Goal: Information Seeking & Learning: Learn about a topic

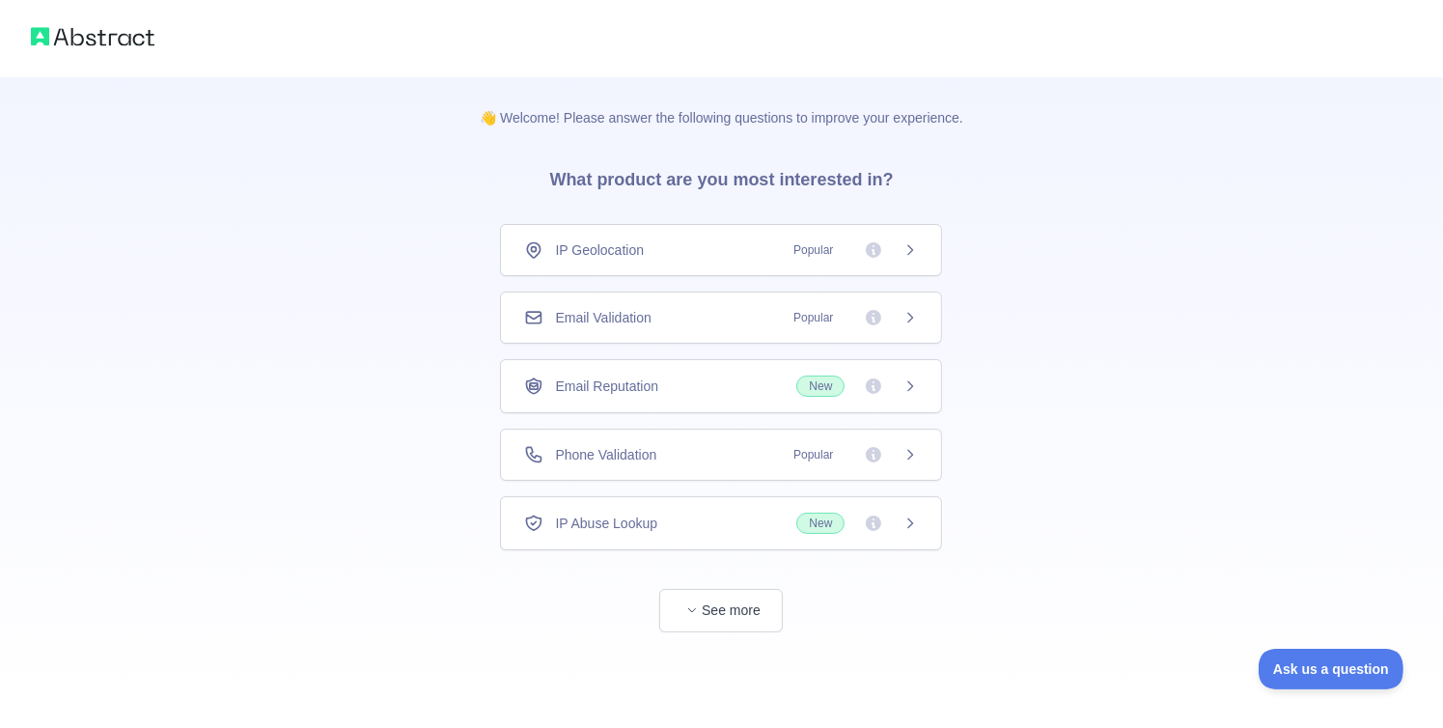
click at [694, 457] on div "Phone Validation Popular" at bounding box center [721, 454] width 394 height 19
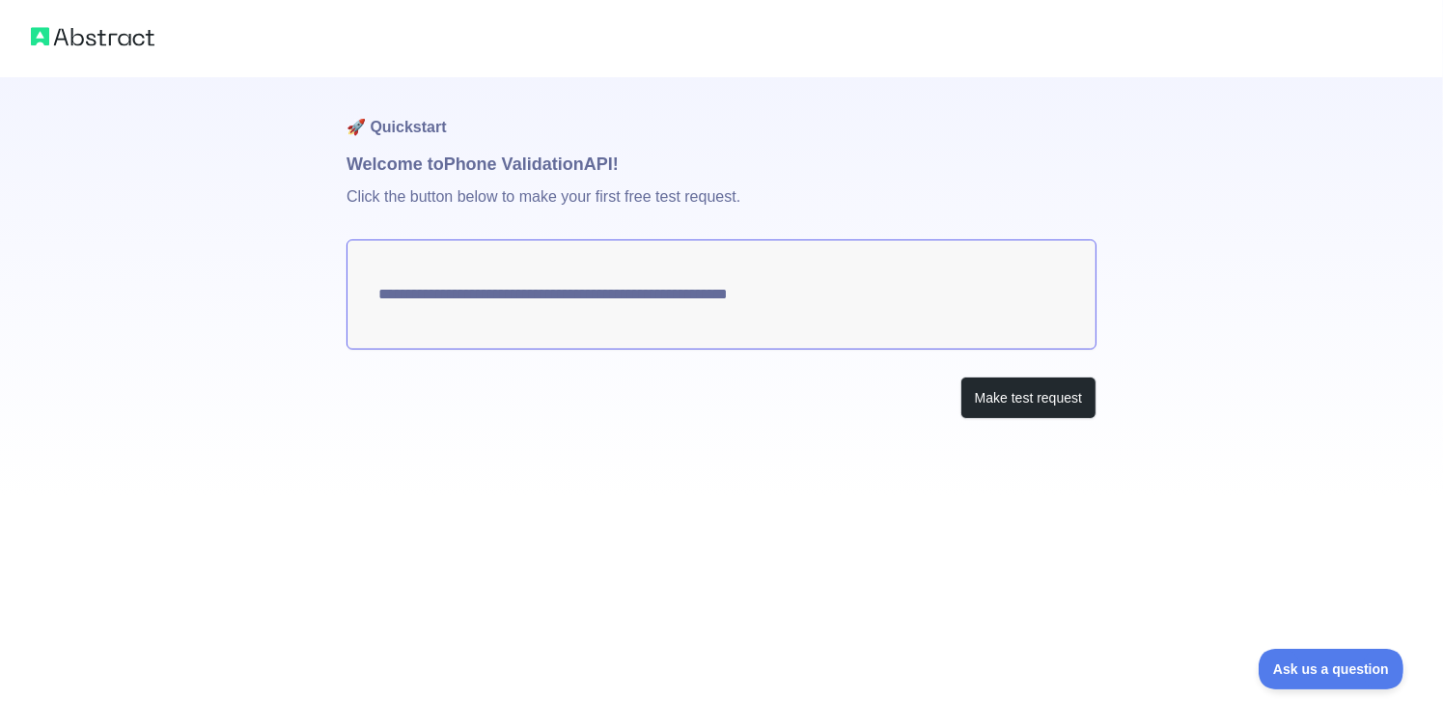
drag, startPoint x: 825, startPoint y: 290, endPoint x: 497, endPoint y: 296, distance: 328.2
click at [497, 296] on textarea "**********" at bounding box center [721, 294] width 750 height 110
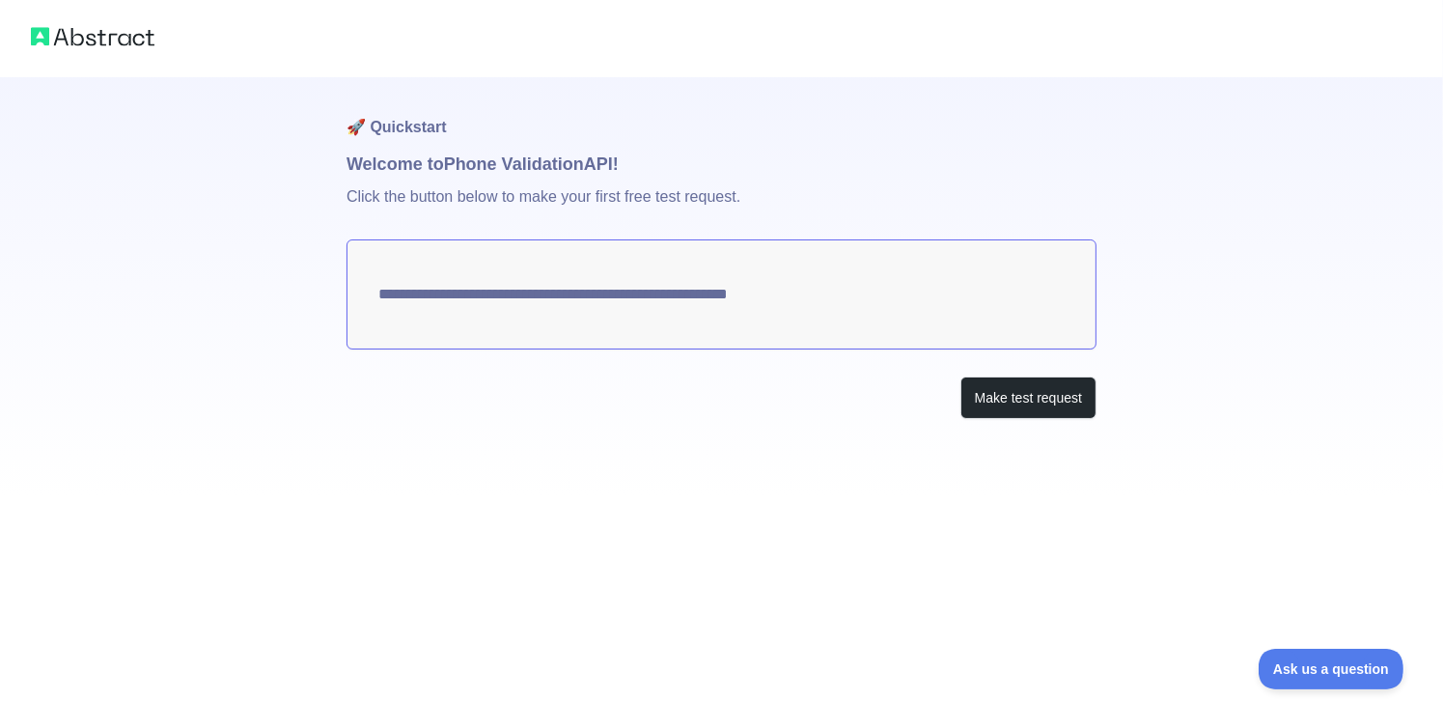
drag, startPoint x: 497, startPoint y: 296, endPoint x: 474, endPoint y: 297, distance: 23.2
click at [490, 296] on textarea "**********" at bounding box center [721, 294] width 750 height 110
click at [442, 300] on textarea "**********" at bounding box center [721, 294] width 750 height 110
click at [440, 300] on textarea "**********" at bounding box center [721, 294] width 750 height 110
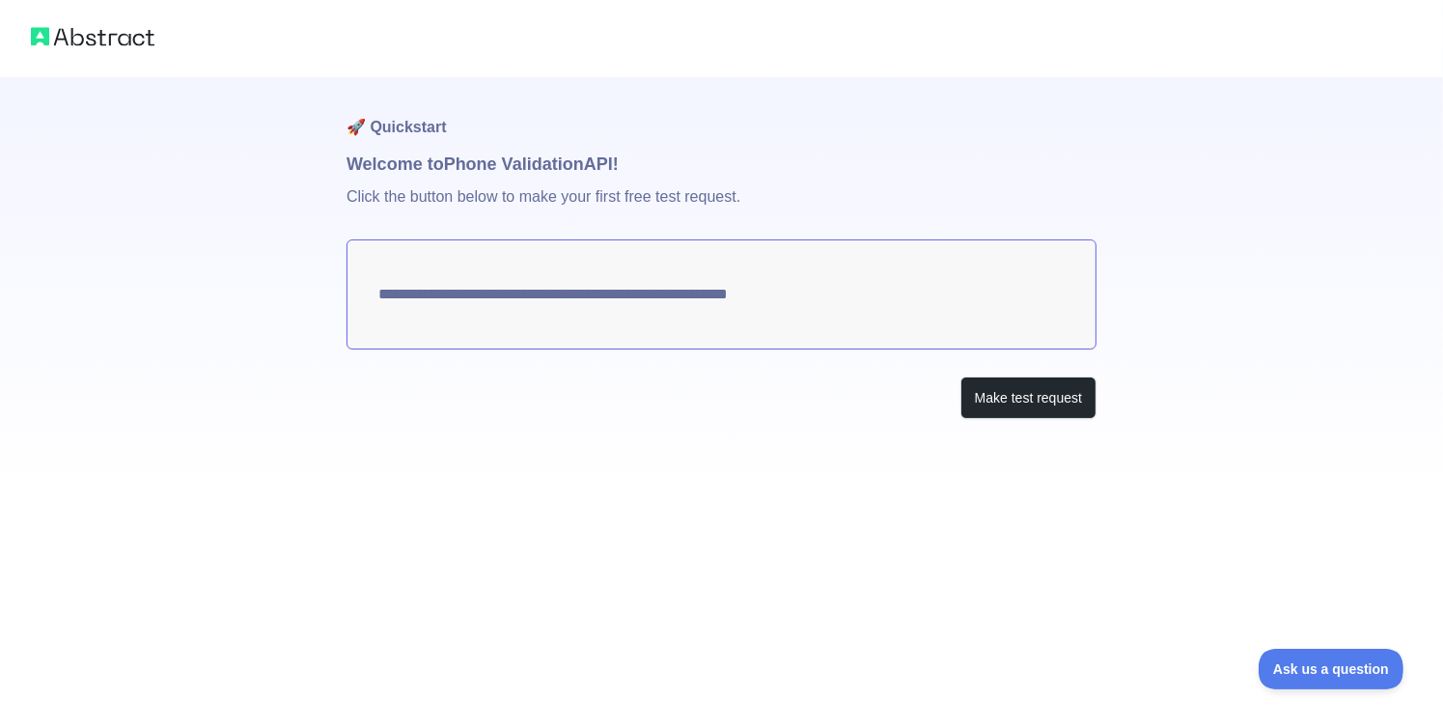
click at [439, 302] on textarea "**********" at bounding box center [721, 294] width 750 height 110
click at [438, 302] on textarea "**********" at bounding box center [721, 294] width 750 height 110
click at [974, 401] on button "Make test request" at bounding box center [1028, 397] width 136 height 43
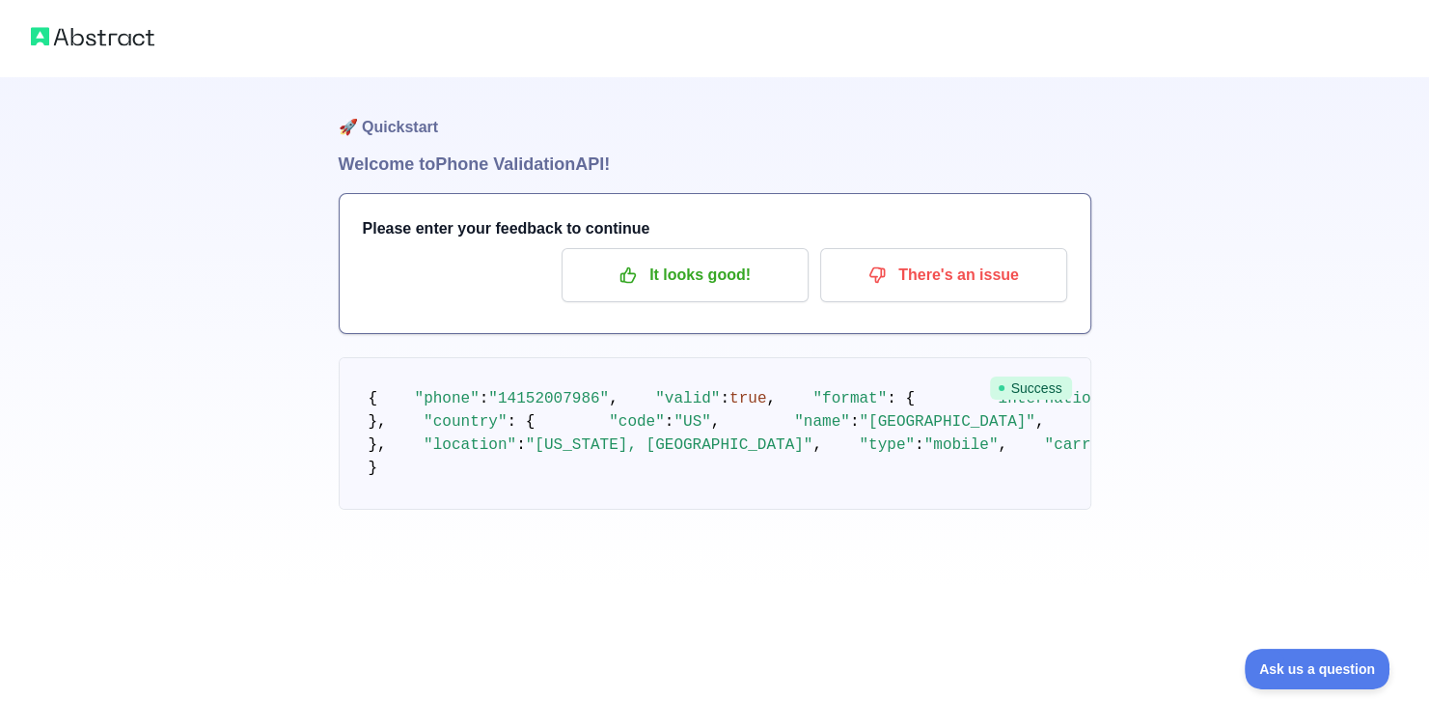
scroll to position [39, 0]
click at [666, 259] on p "It looks good!" at bounding box center [685, 275] width 218 height 33
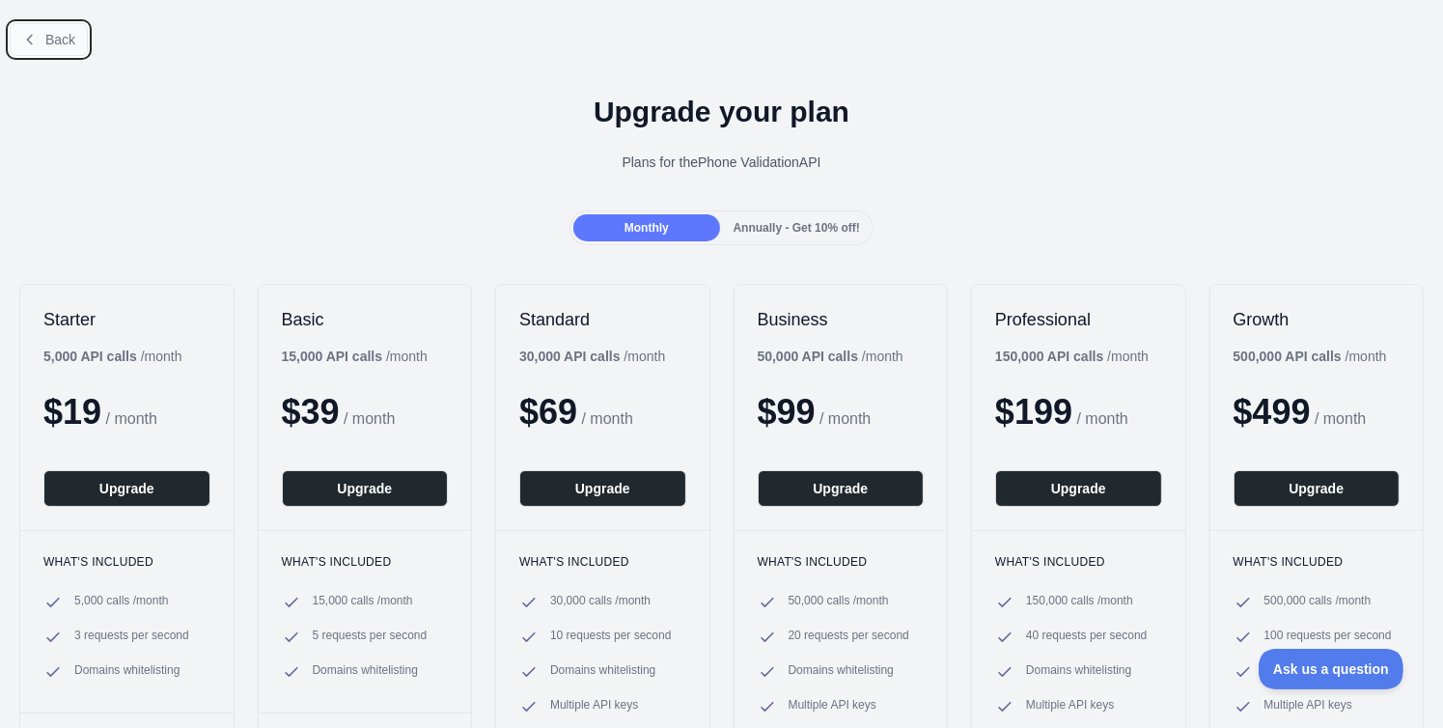
click at [20, 33] on button "Back" at bounding box center [49, 39] width 78 height 33
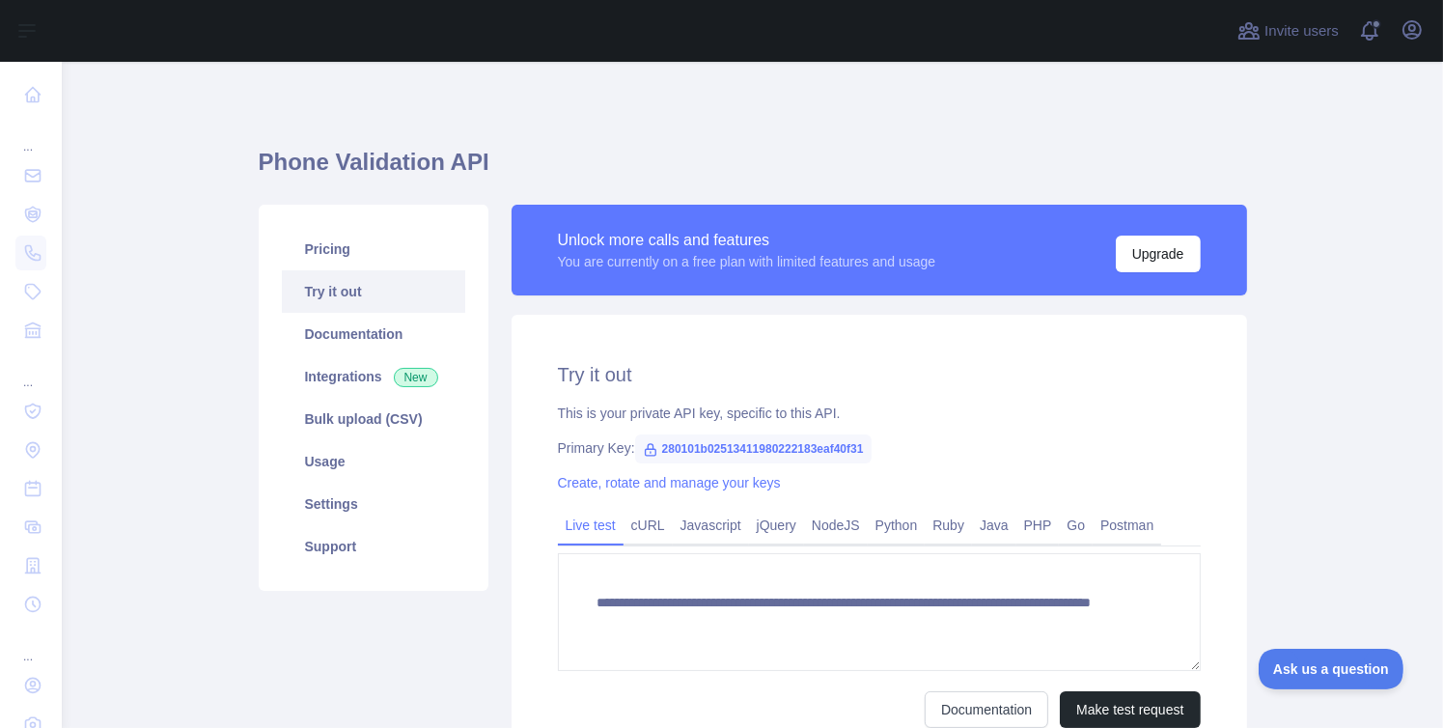
click at [259, 153] on h1 "Phone Validation API" at bounding box center [753, 170] width 988 height 46
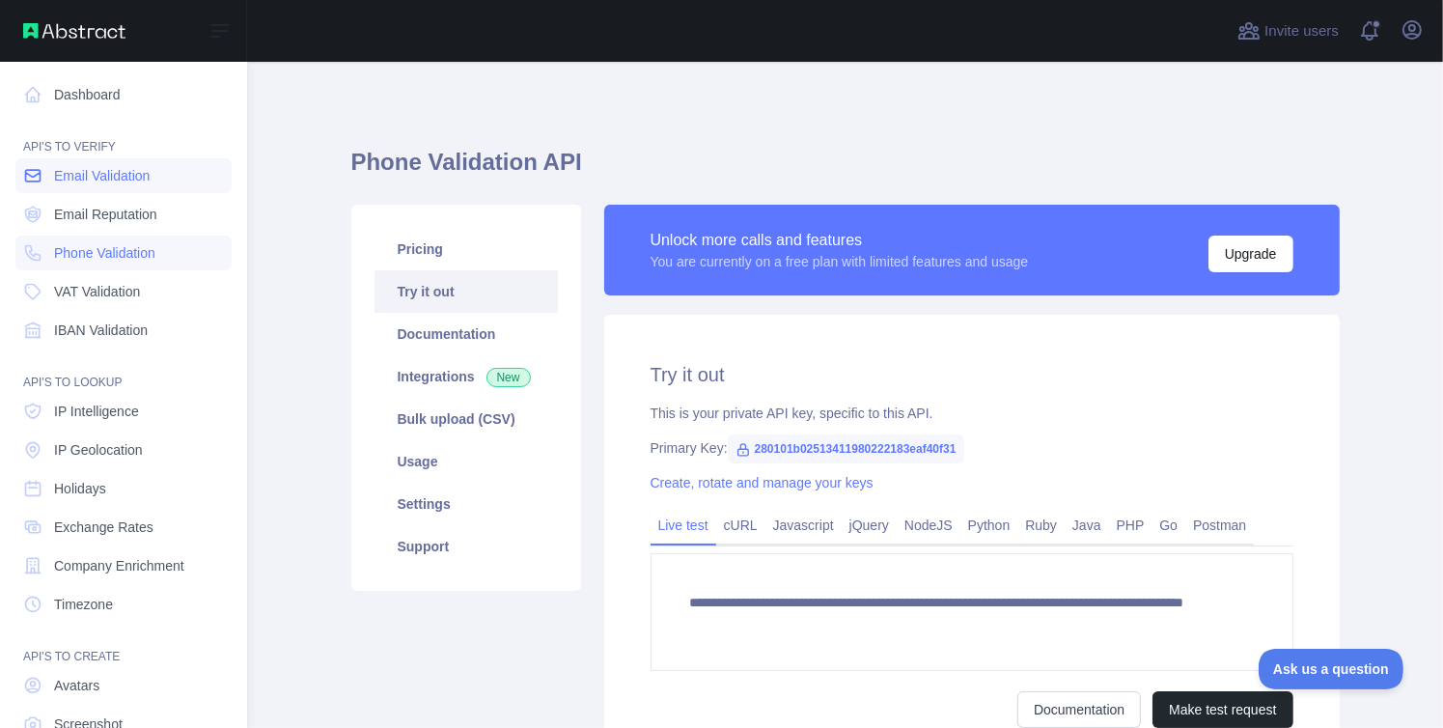
click at [81, 185] on link "Email Validation" at bounding box center [123, 175] width 216 height 35
click at [135, 88] on link "Dashboard" at bounding box center [123, 94] width 216 height 35
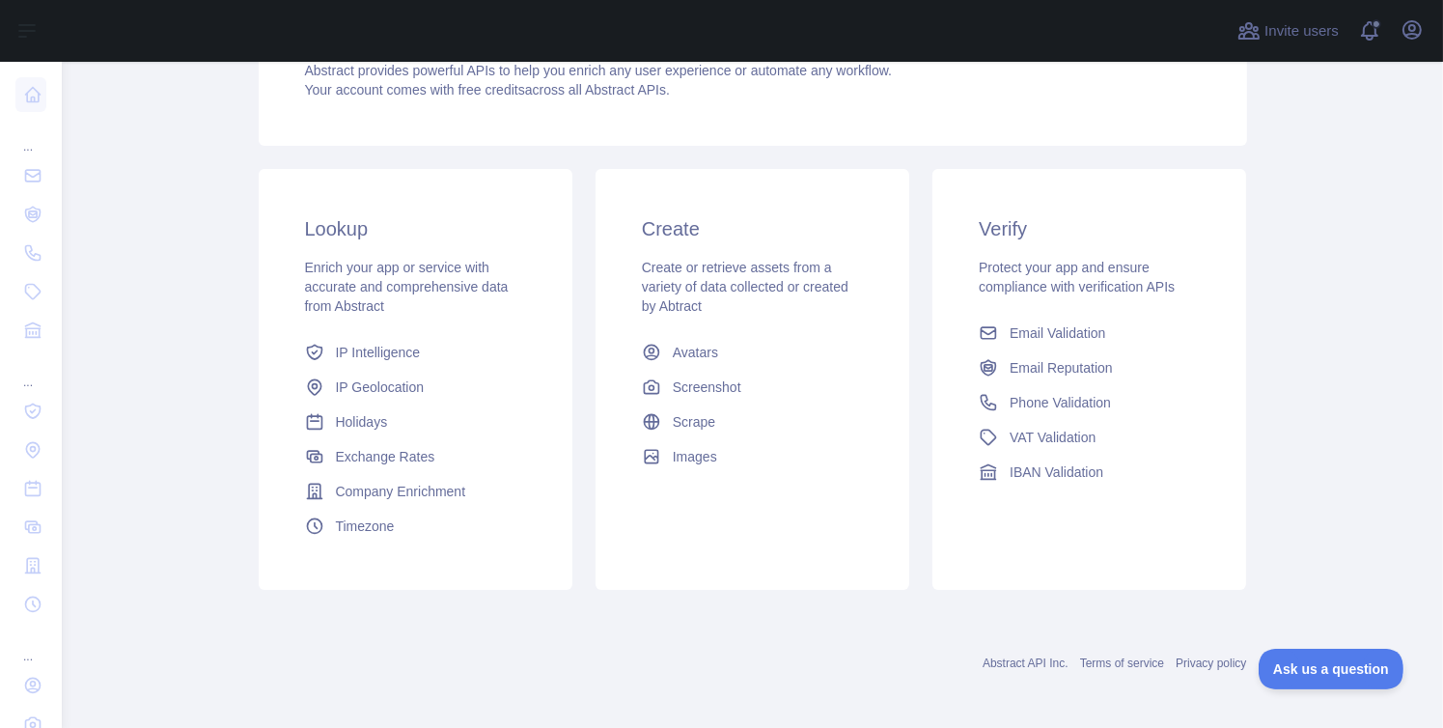
scroll to position [233, 0]
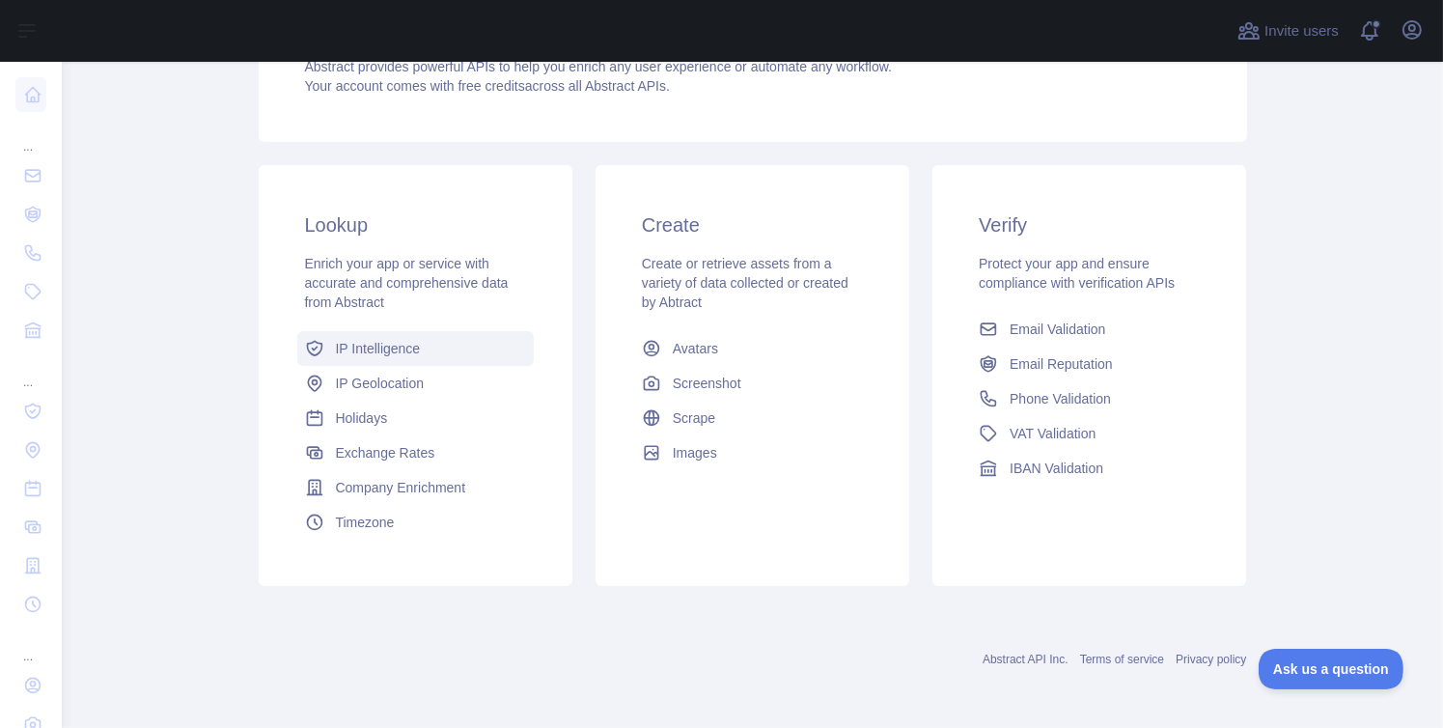
click at [412, 343] on span "IP Intelligence" at bounding box center [378, 348] width 85 height 19
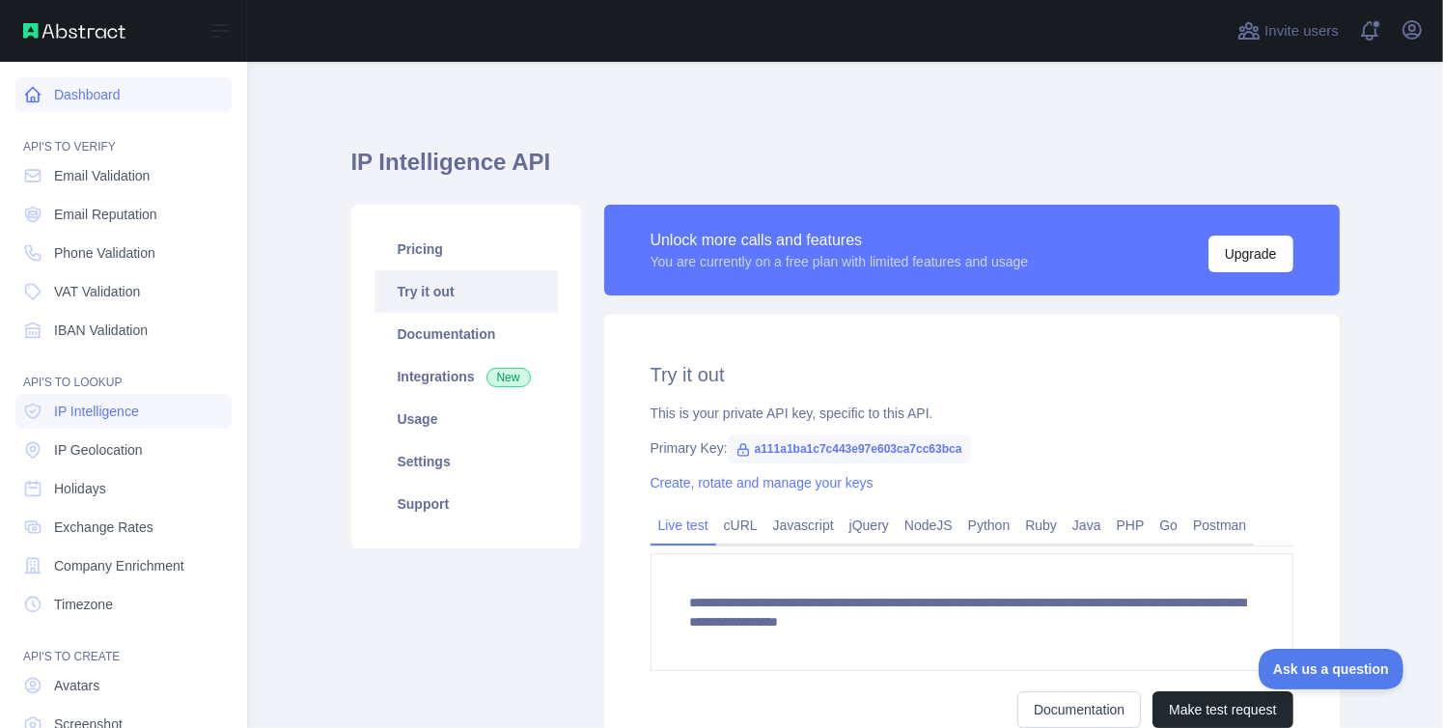
click at [94, 97] on link "Dashboard" at bounding box center [123, 94] width 216 height 35
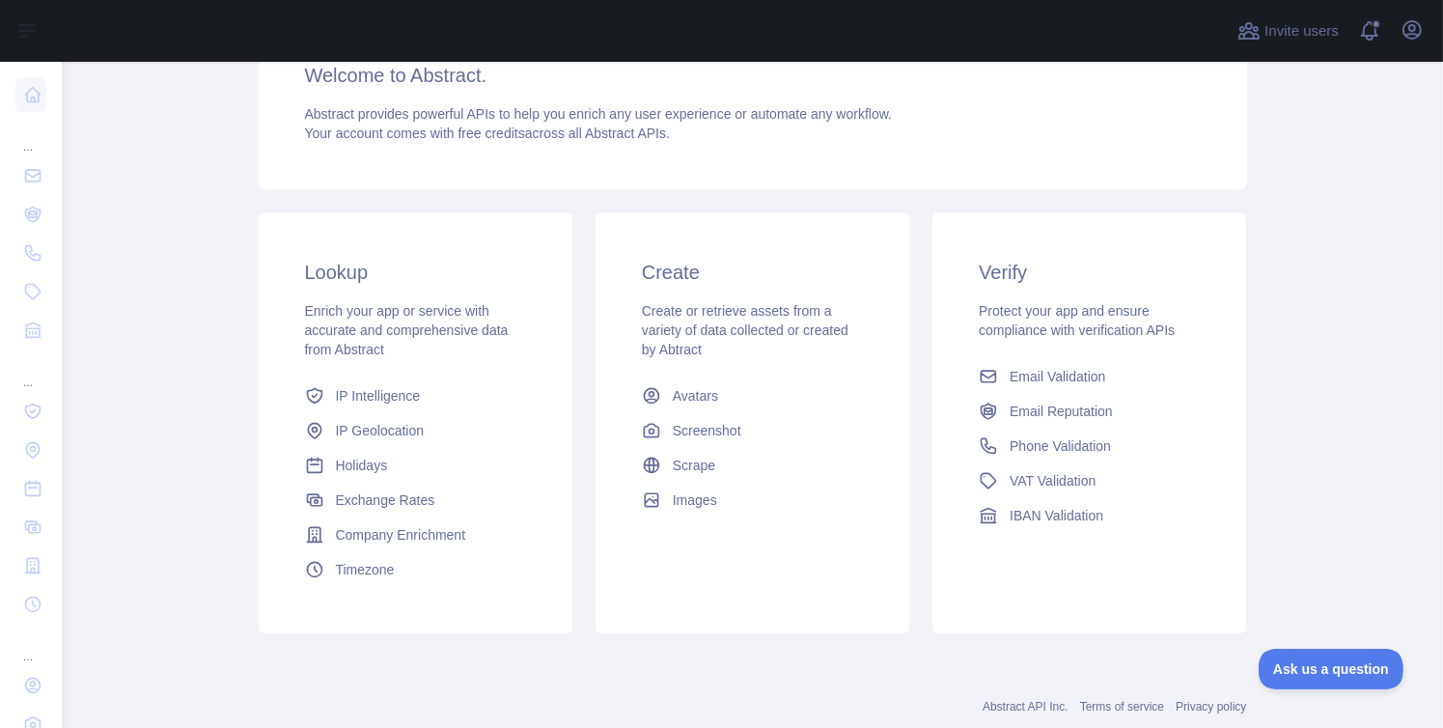
scroll to position [193, 0]
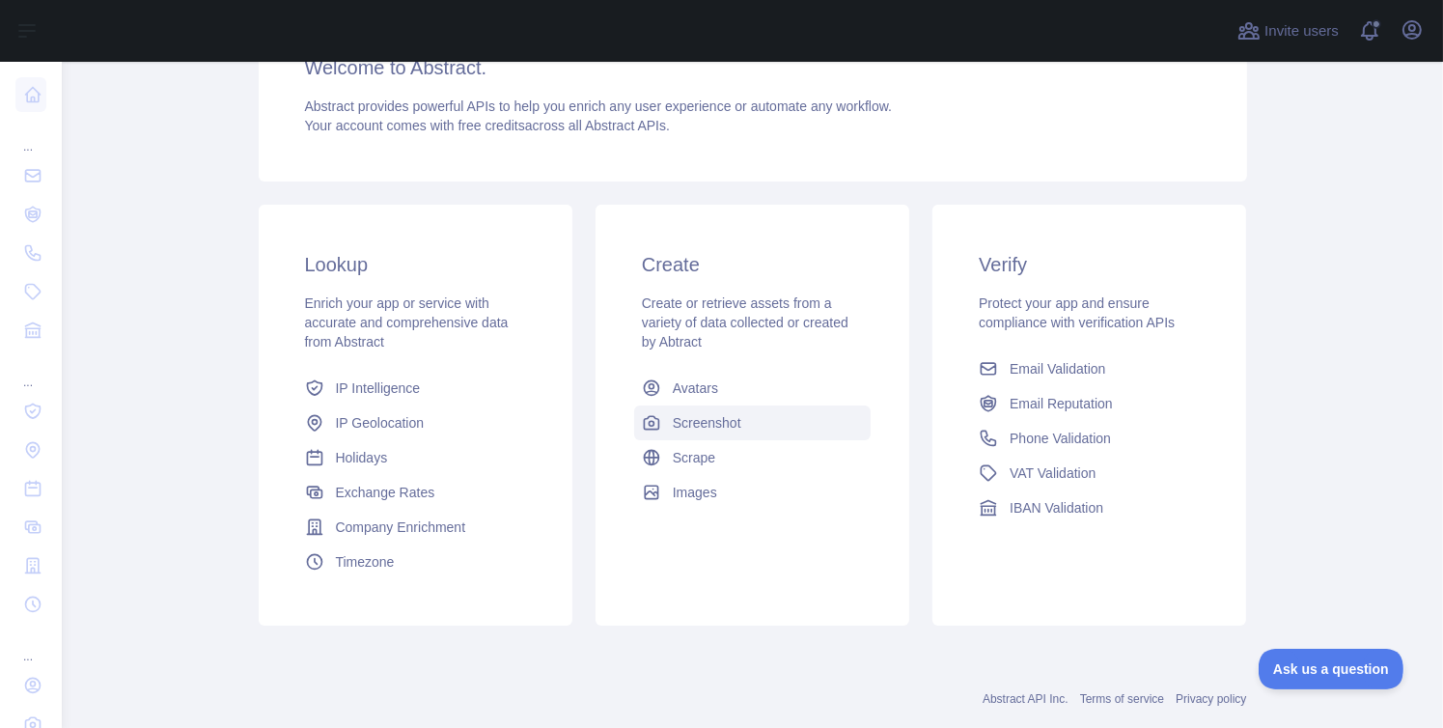
click at [803, 408] on link "Screenshot" at bounding box center [752, 422] width 236 height 35
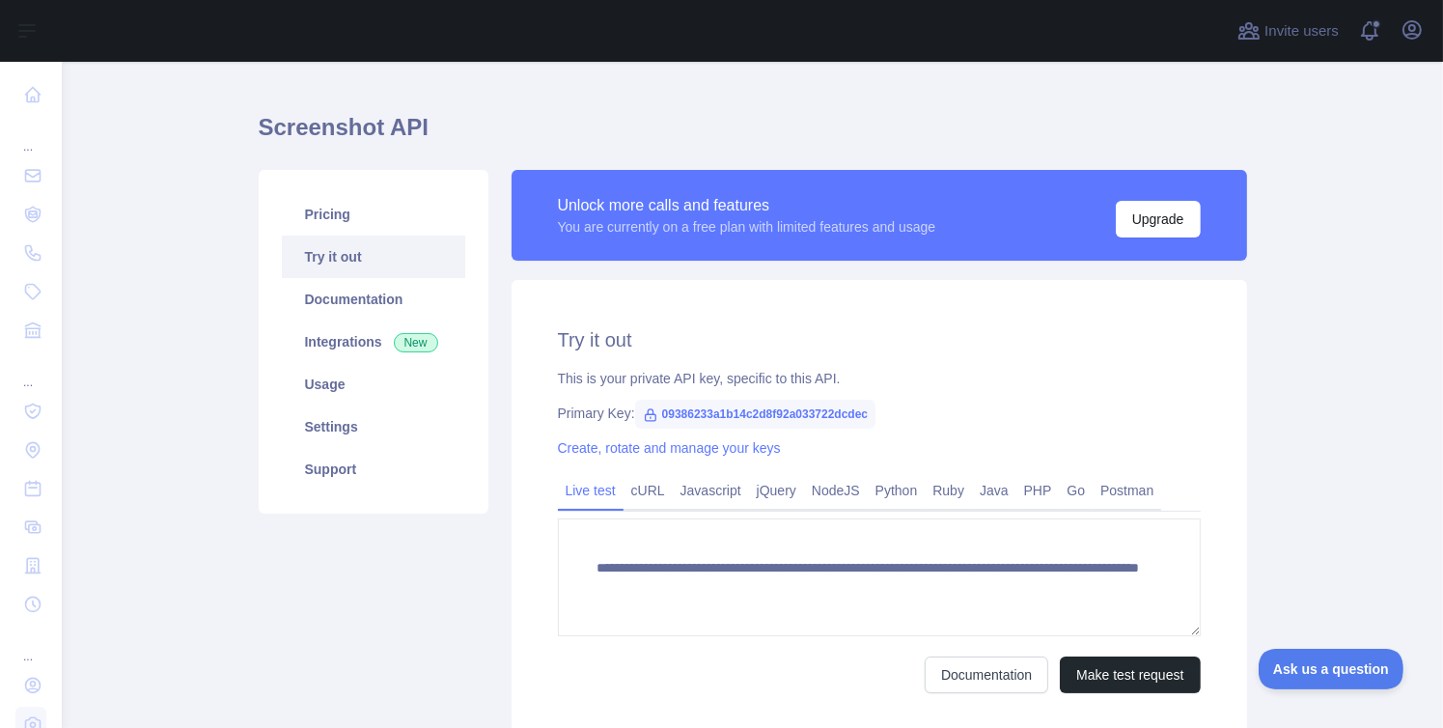
scroll to position [97, 0]
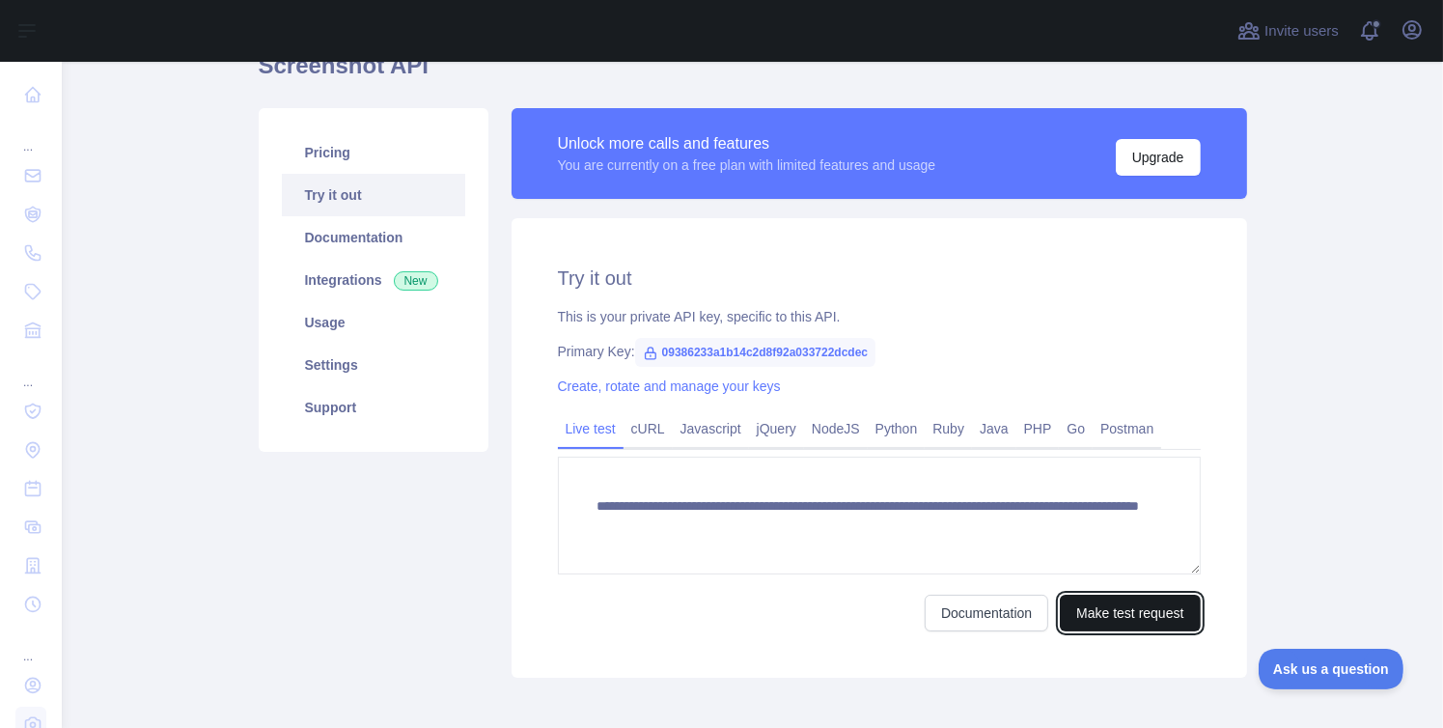
click at [1060, 617] on button "Make test request" at bounding box center [1130, 613] width 140 height 37
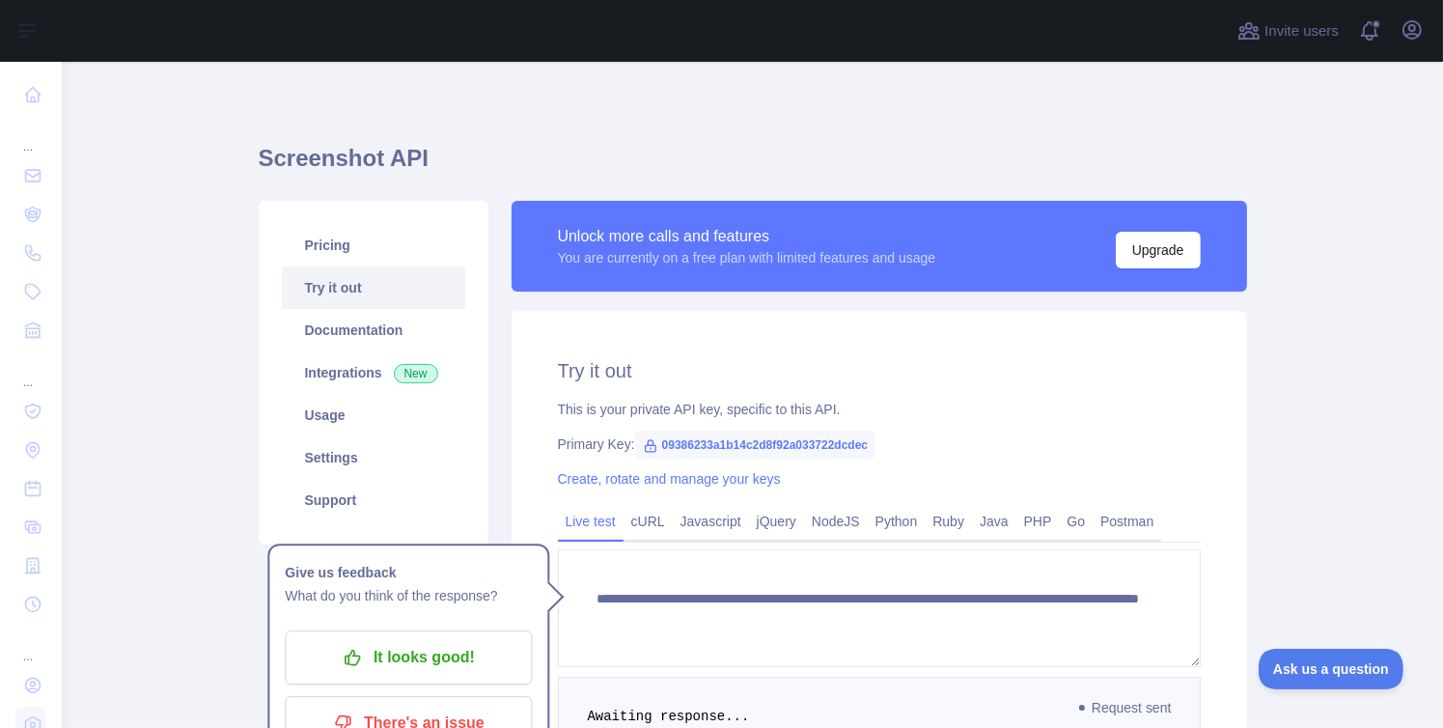
scroll to position [0, 0]
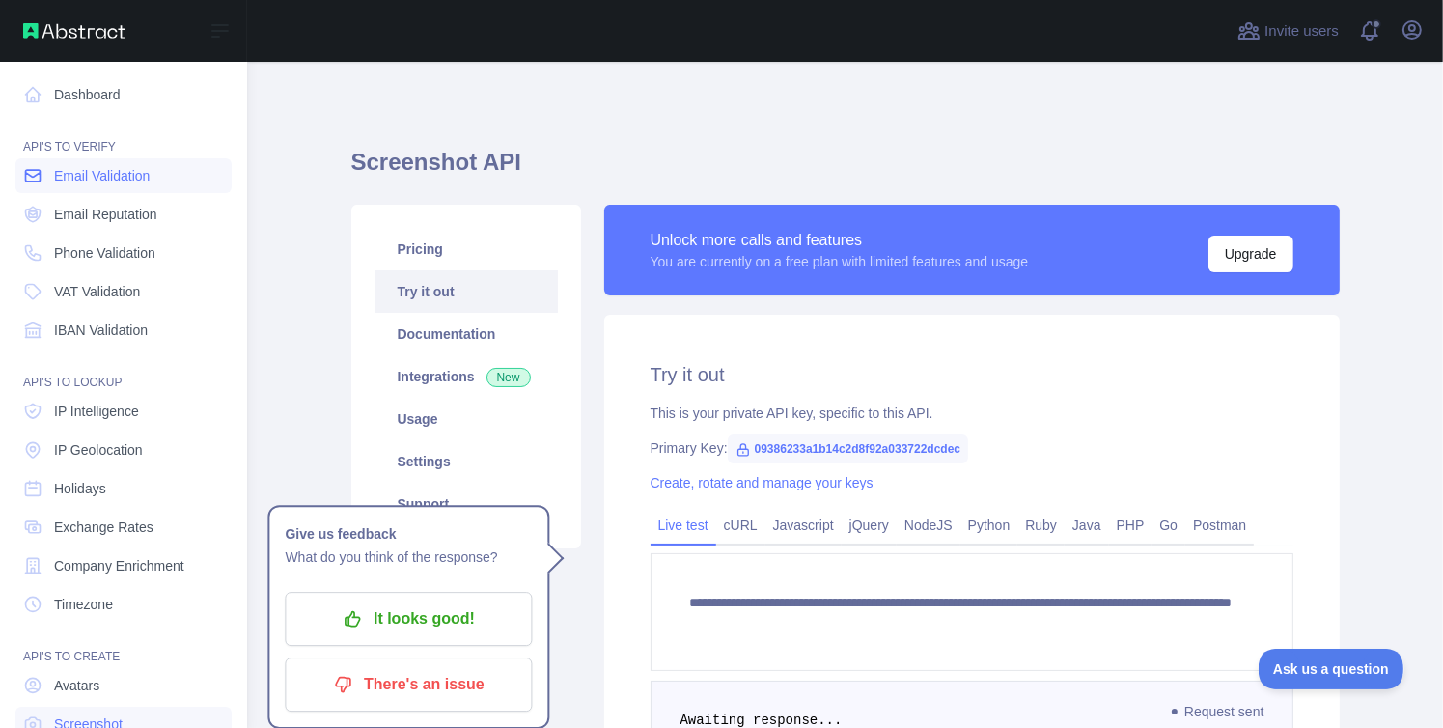
click at [65, 175] on span "Email Validation" at bounding box center [102, 175] width 96 height 19
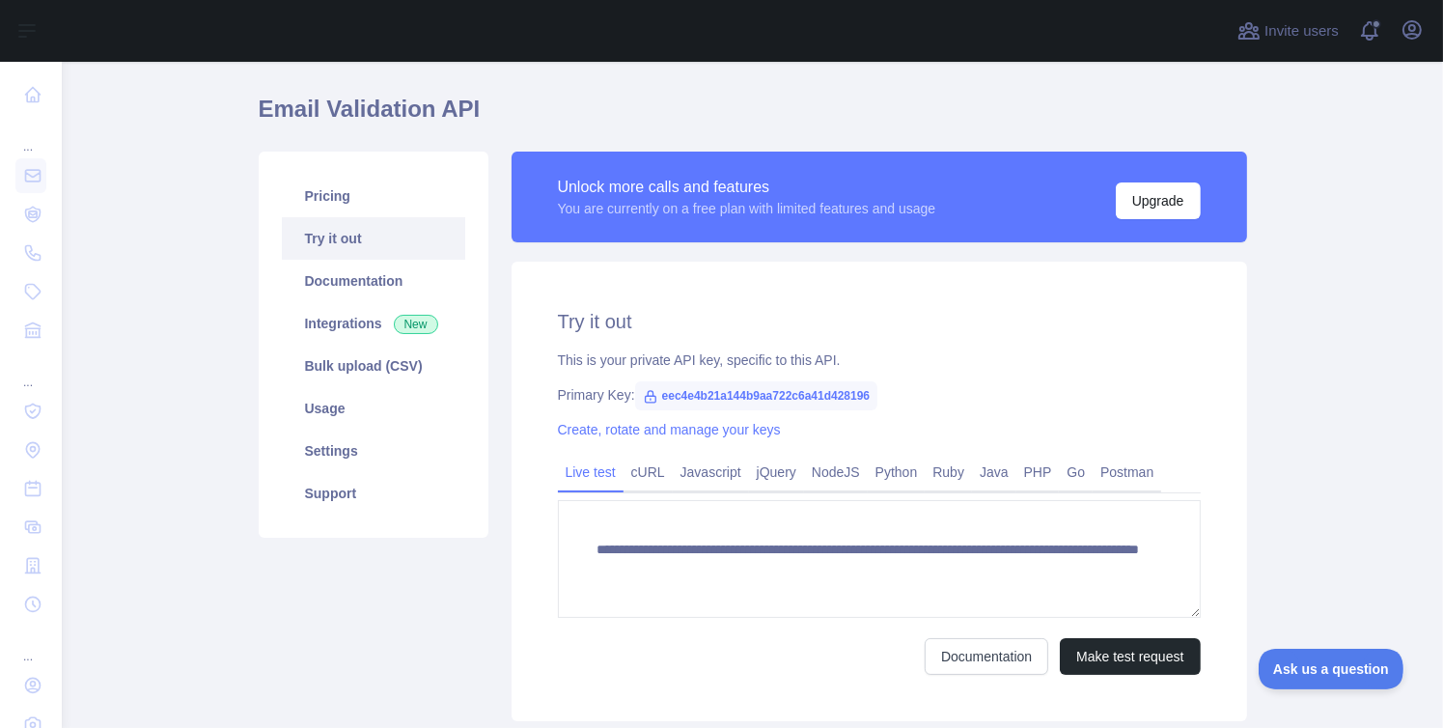
scroll to position [97, 0]
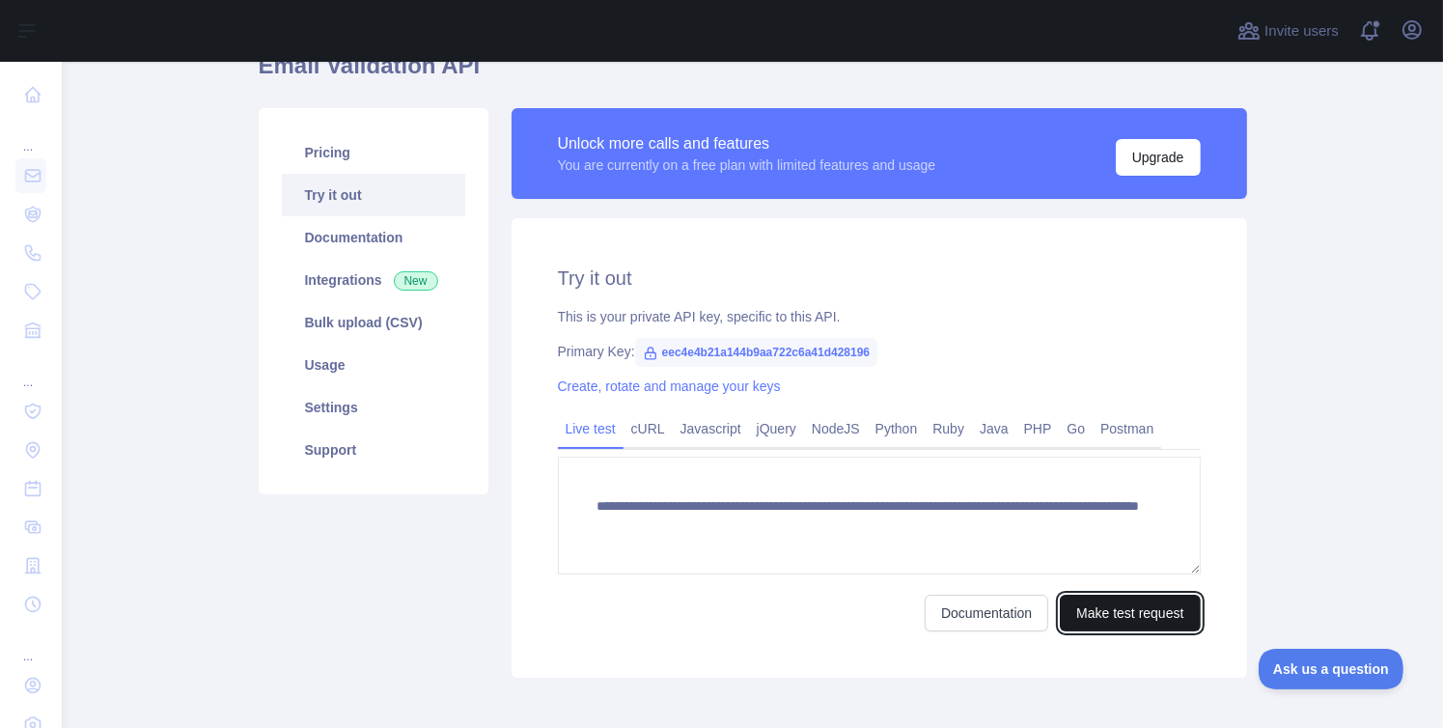
click at [1139, 618] on button "Make test request" at bounding box center [1130, 613] width 140 height 37
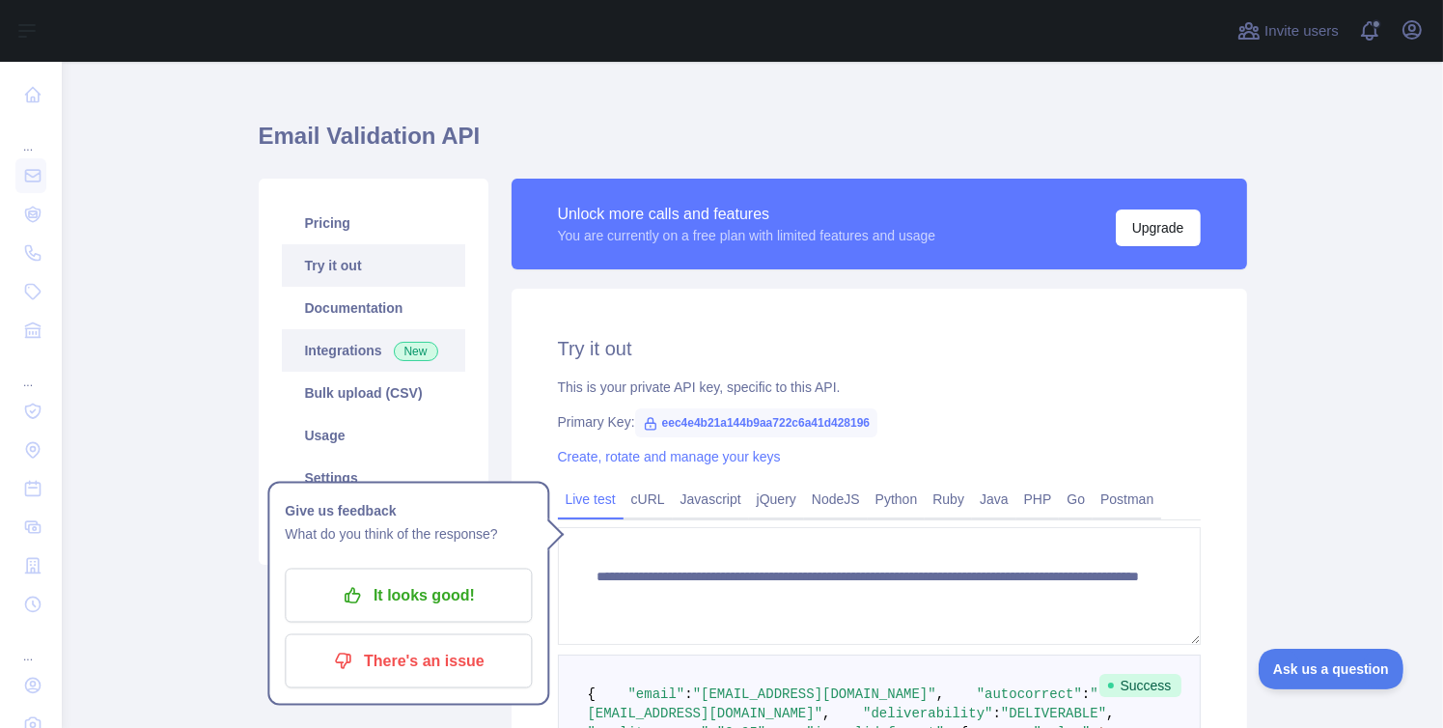
scroll to position [0, 0]
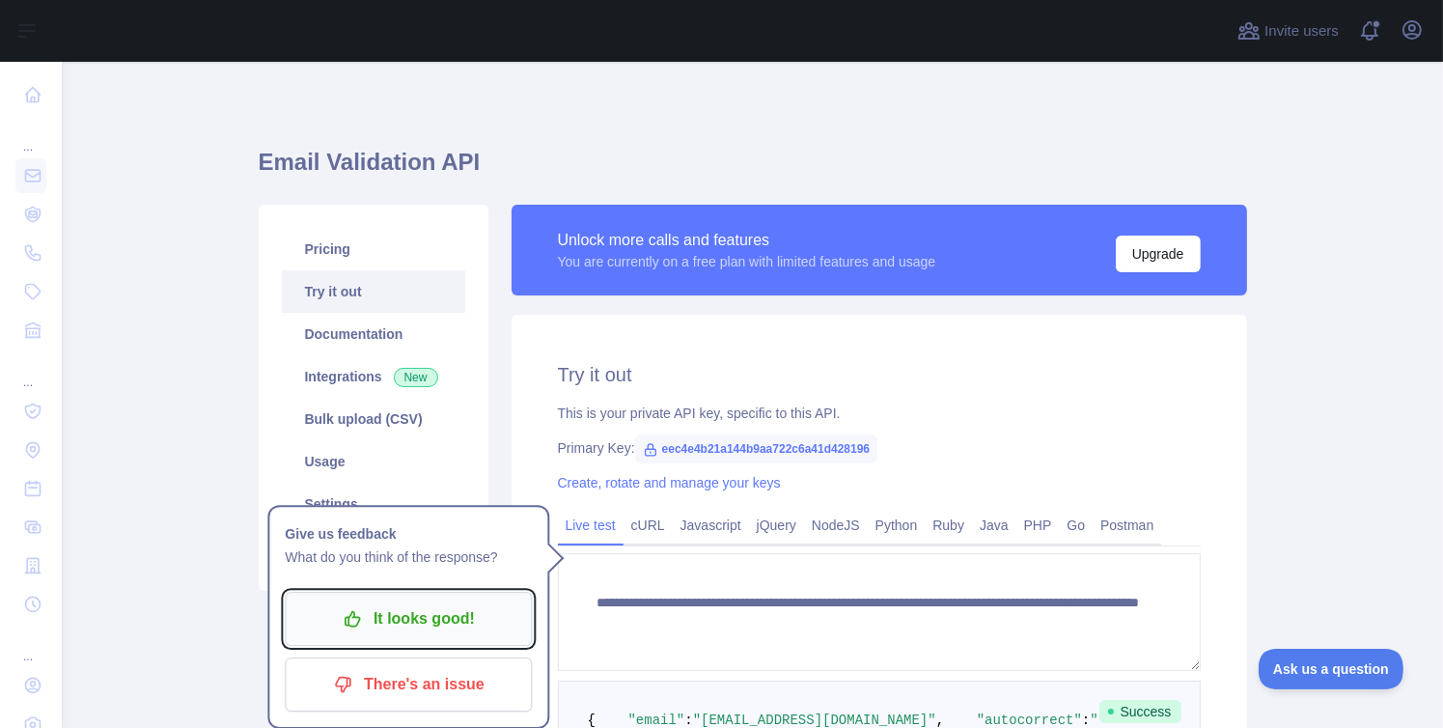
click at [373, 627] on p "It looks good!" at bounding box center [408, 618] width 218 height 33
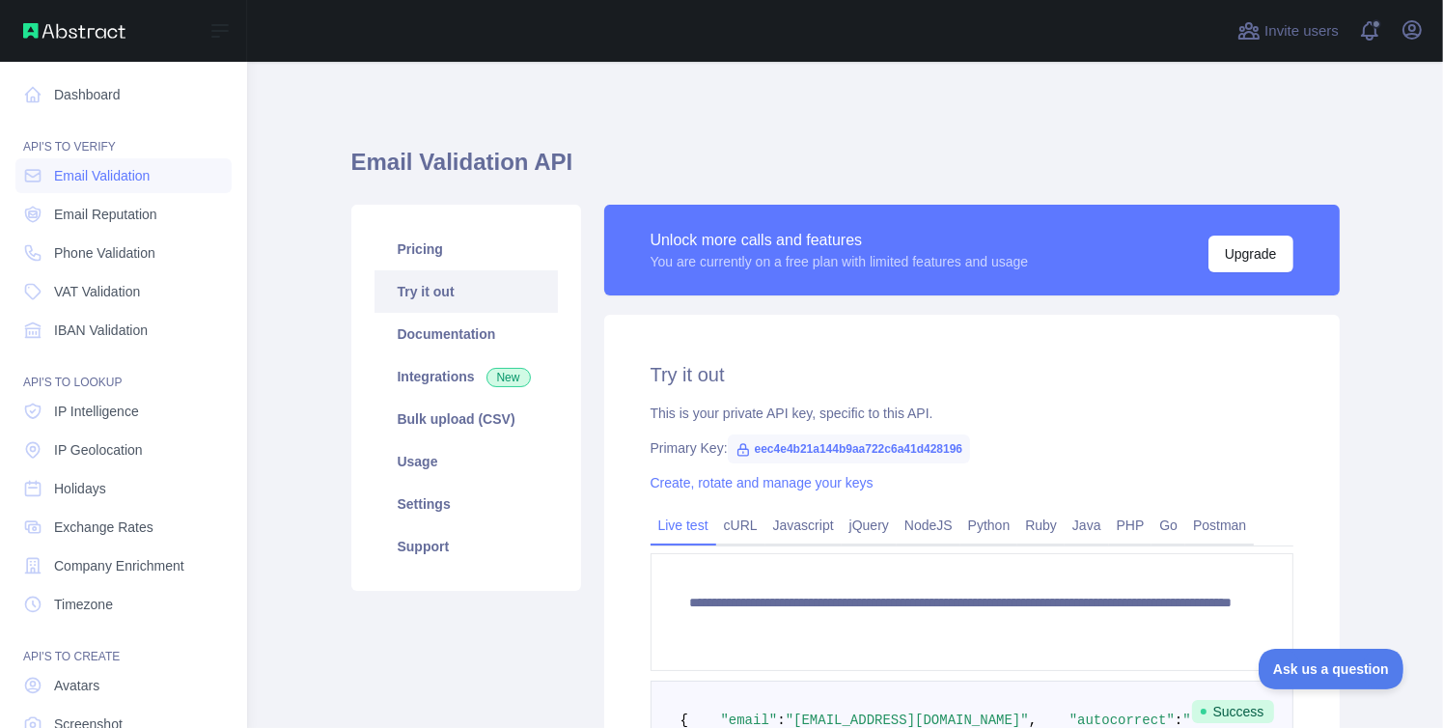
click at [65, 115] on nav "Dashboard API'S TO VERIFY Email Validation Email Reputation Phone Validation VA…" at bounding box center [123, 440] width 216 height 757
click at [64, 101] on link "Dashboard" at bounding box center [123, 94] width 216 height 35
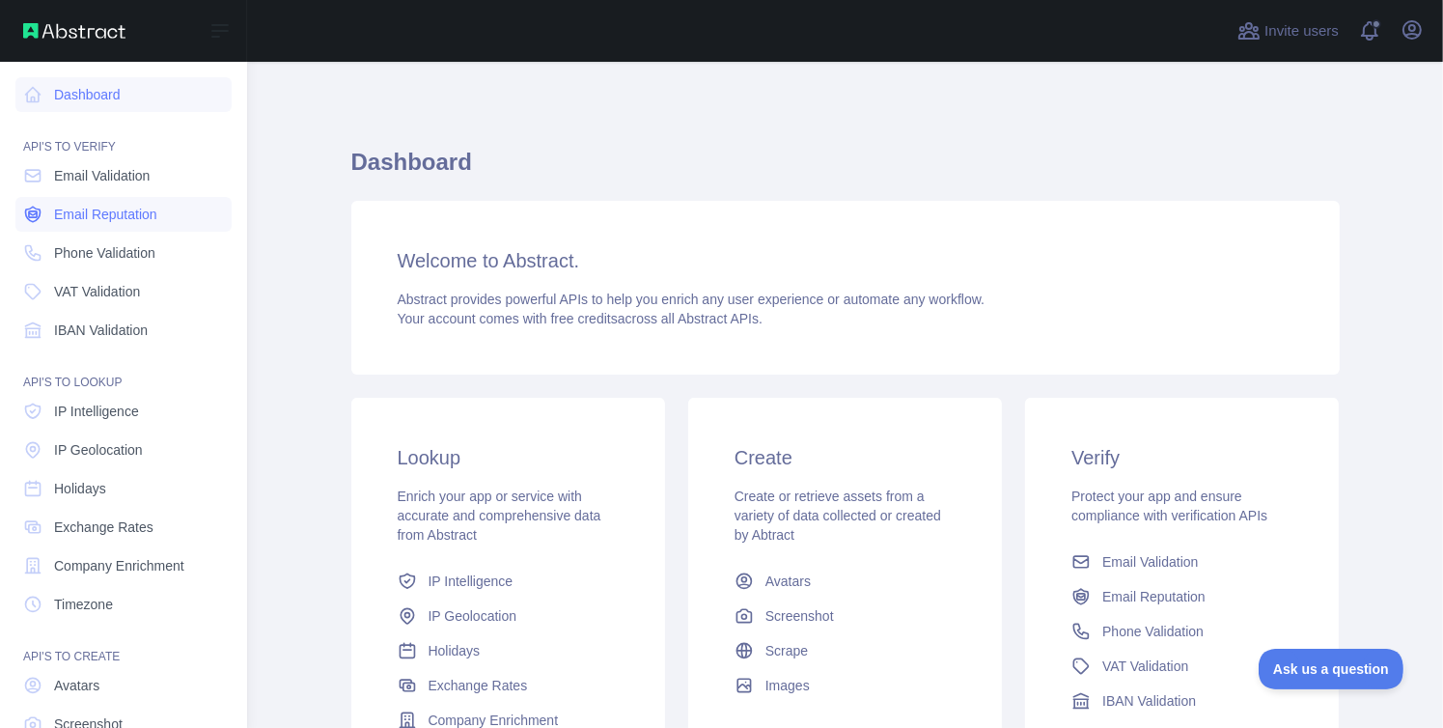
click at [84, 205] on span "Email Reputation" at bounding box center [105, 214] width 103 height 19
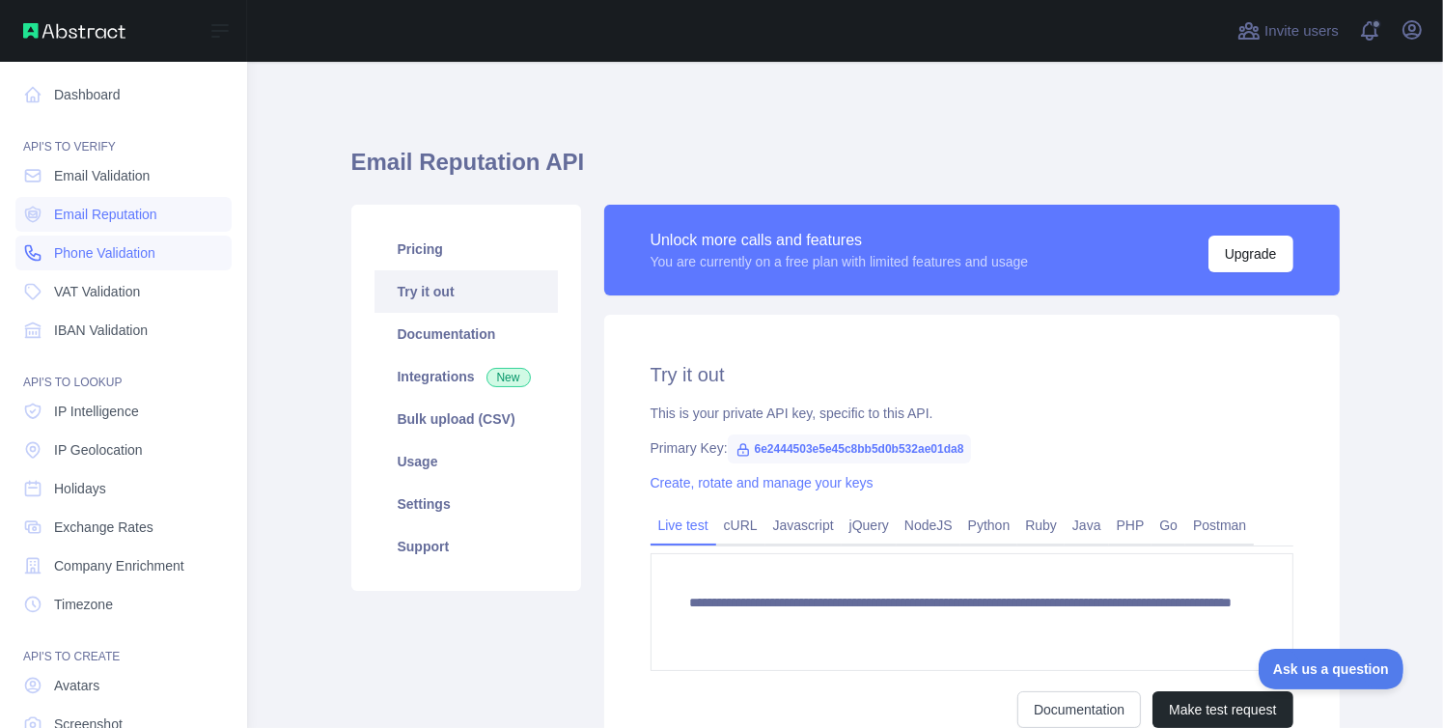
click at [90, 263] on link "Phone Validation" at bounding box center [123, 252] width 216 height 35
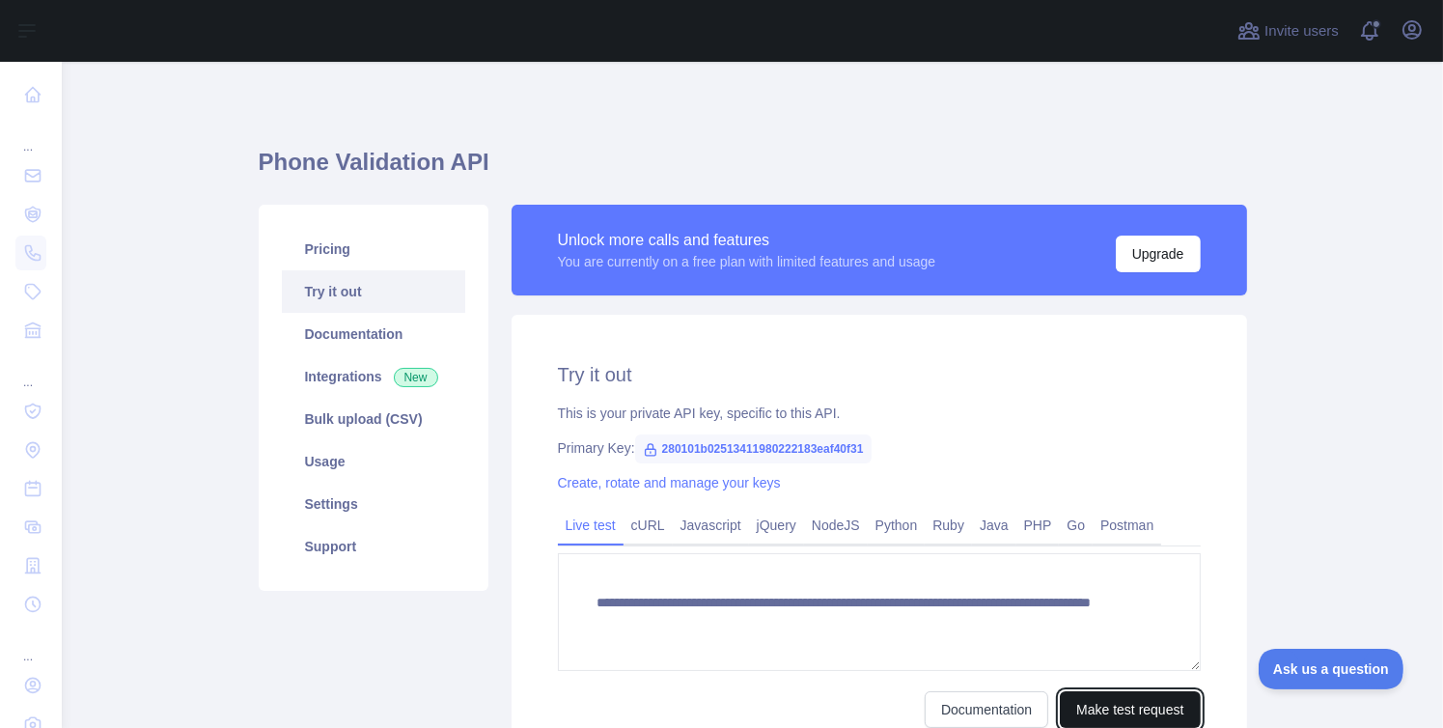
click at [1083, 694] on button "Make test request" at bounding box center [1130, 709] width 140 height 37
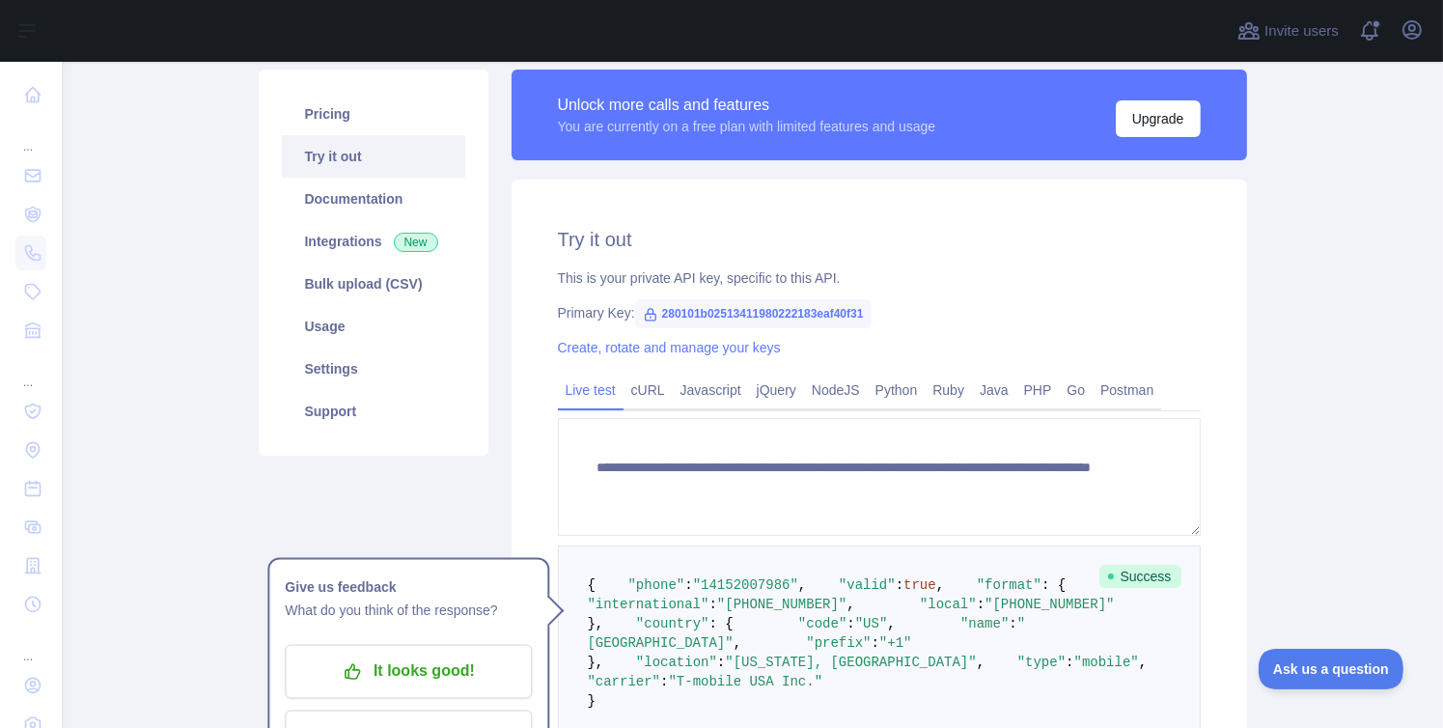
scroll to position [97, 0]
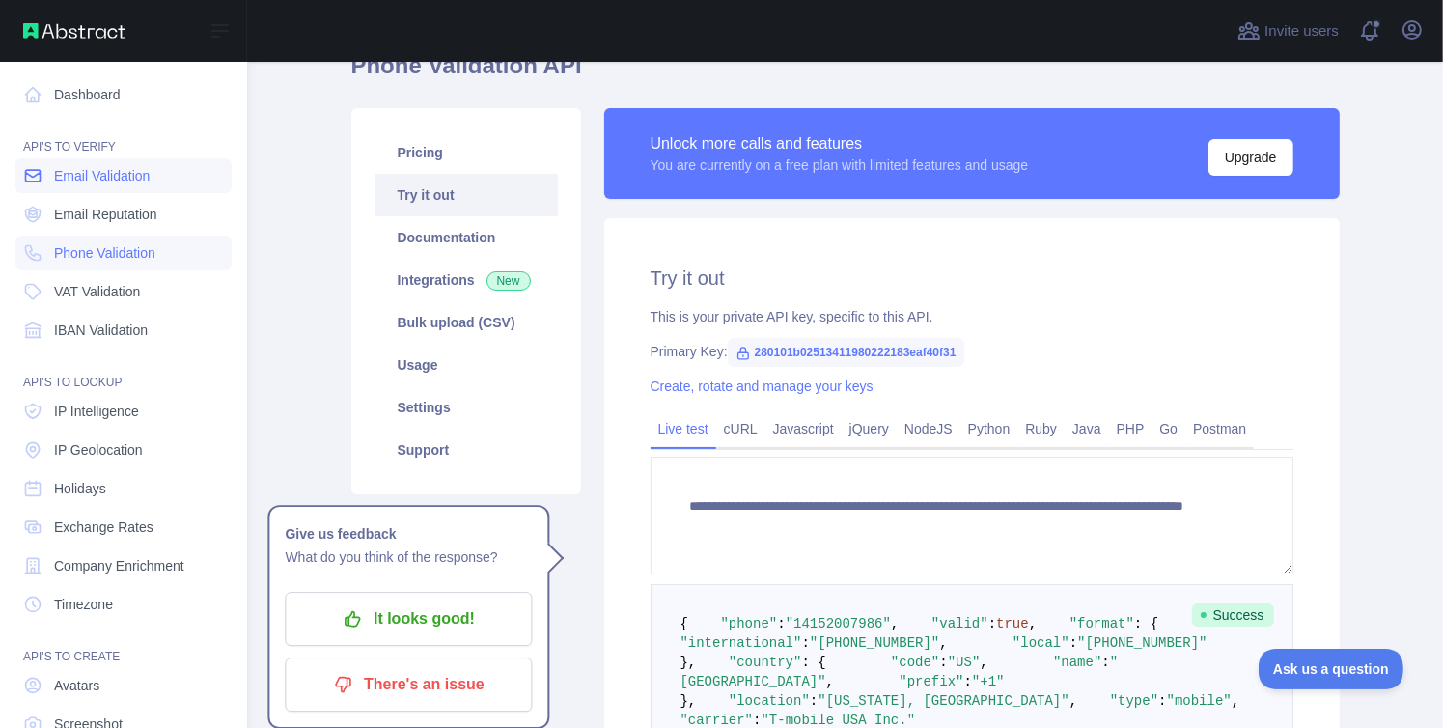
click at [46, 170] on link "Email Validation" at bounding box center [123, 175] width 216 height 35
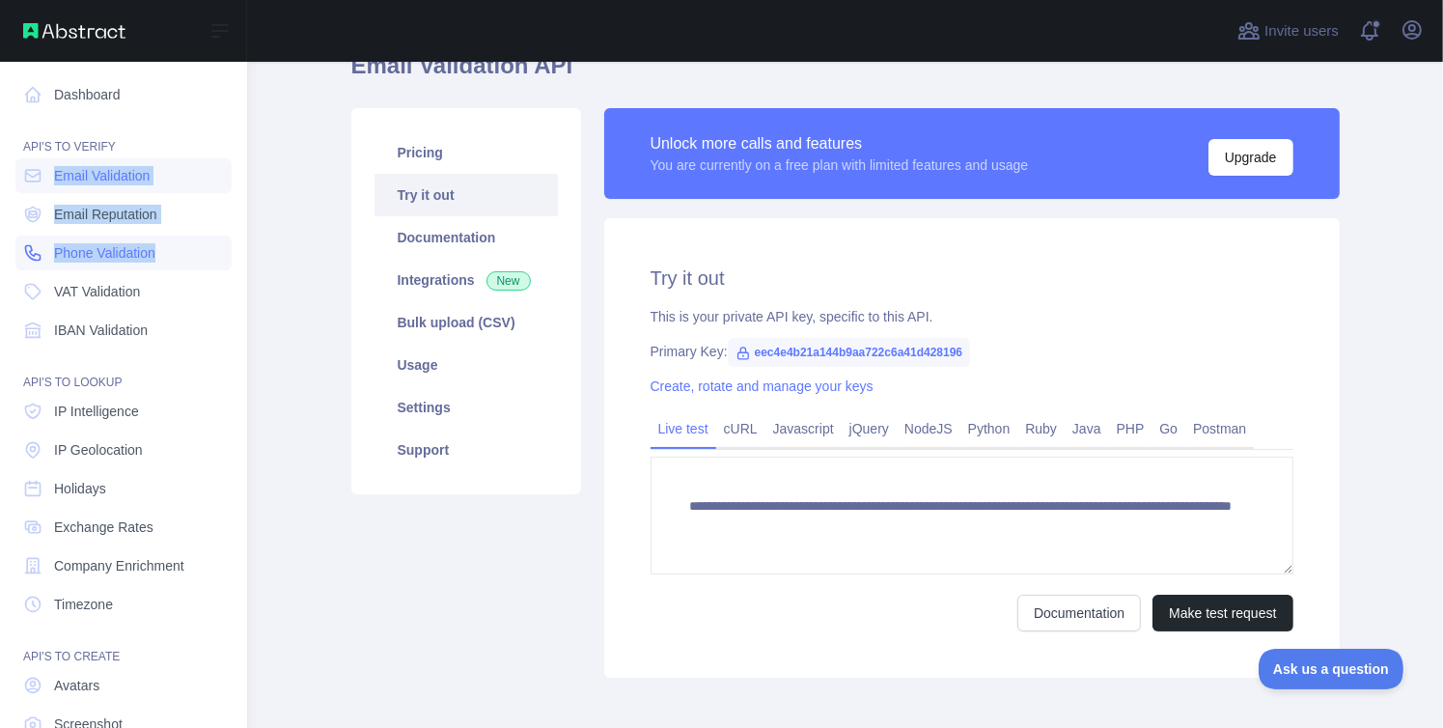
drag, startPoint x: 22, startPoint y: 175, endPoint x: 178, endPoint y: 238, distance: 167.9
copy nav "Email Validation Email Reputation Phone Validation"
click at [107, 285] on span "VAT Validation" at bounding box center [97, 291] width 86 height 19
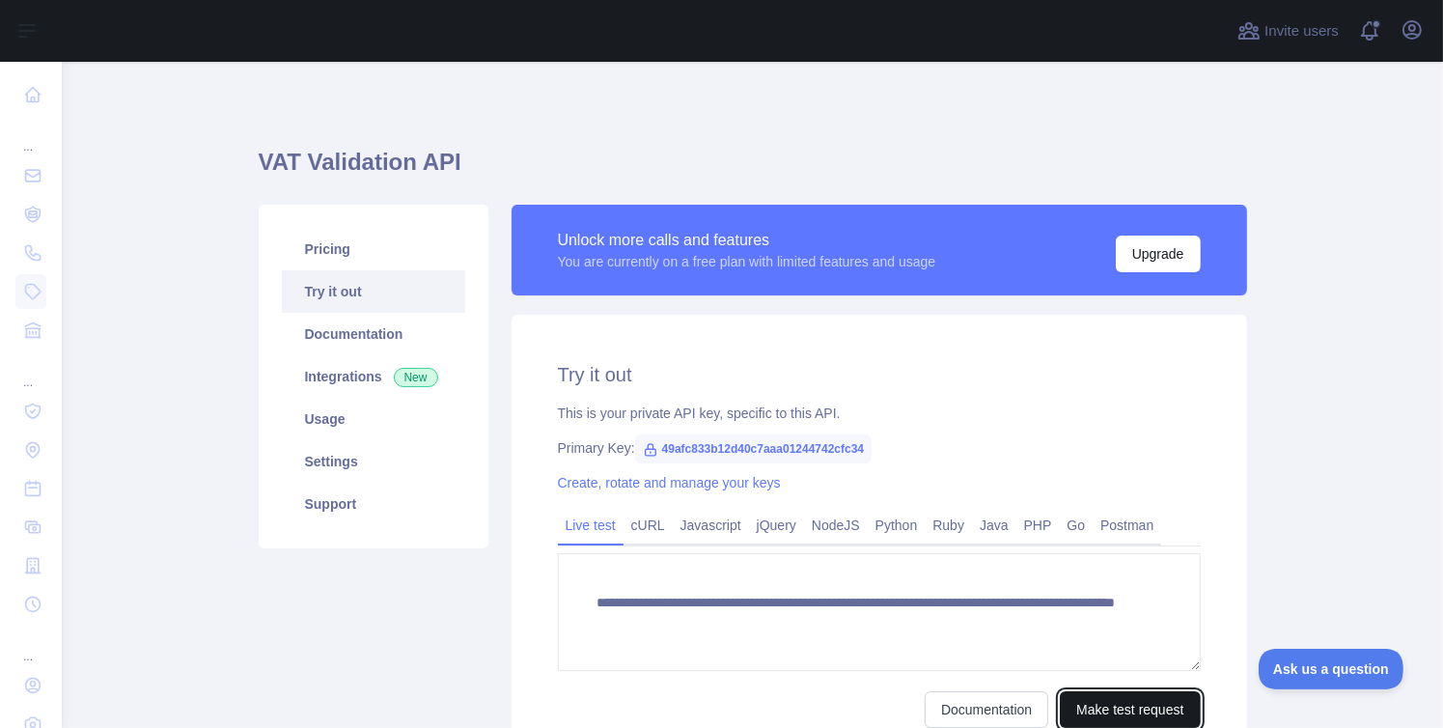
click at [1108, 696] on button "Make test request" at bounding box center [1130, 709] width 140 height 37
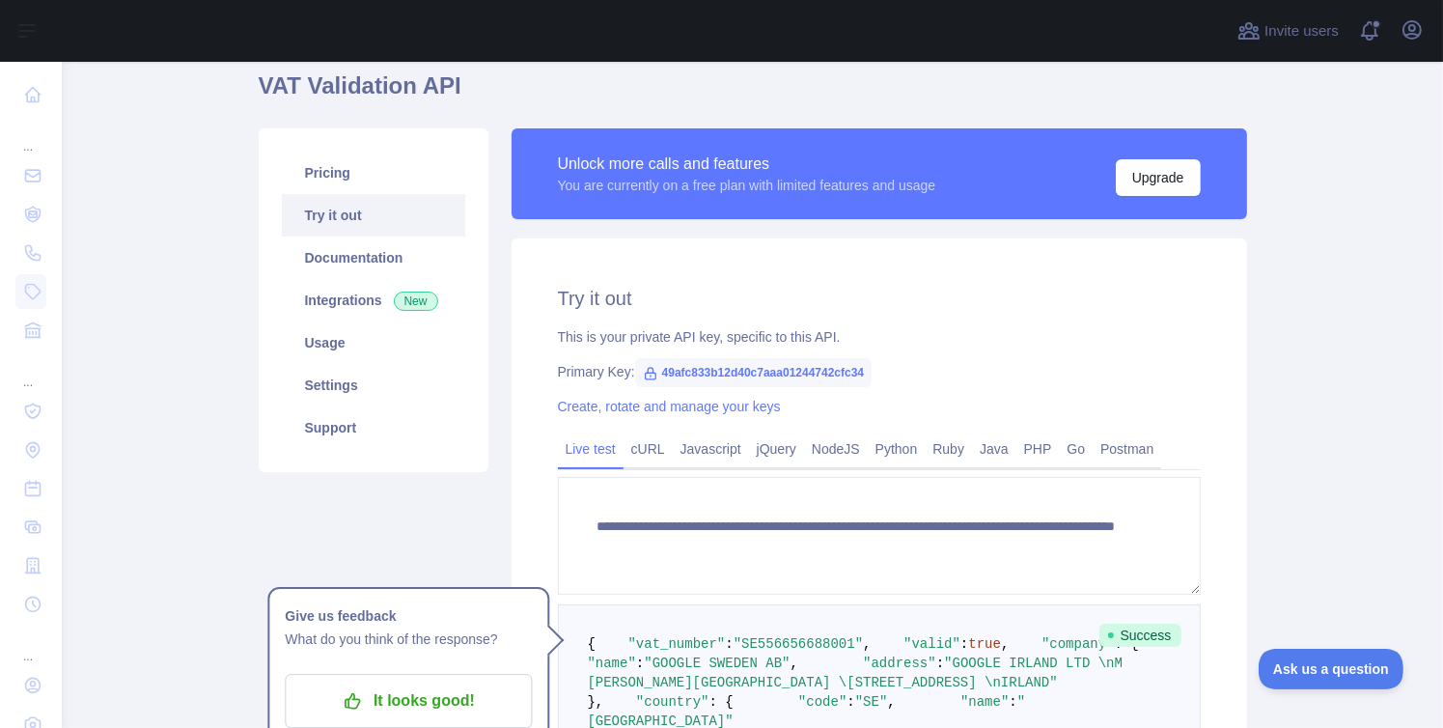
scroll to position [290, 0]
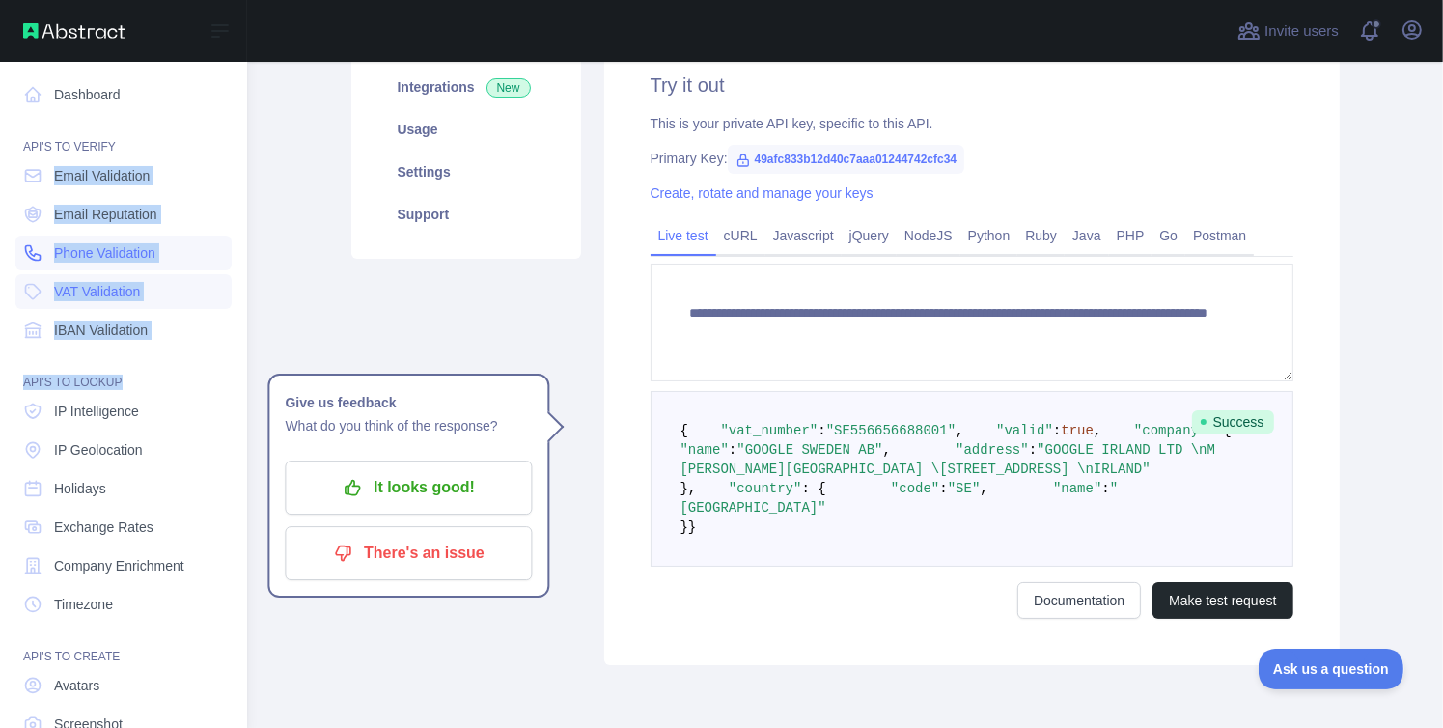
drag, startPoint x: 38, startPoint y: 173, endPoint x: 97, endPoint y: 252, distance: 98.6
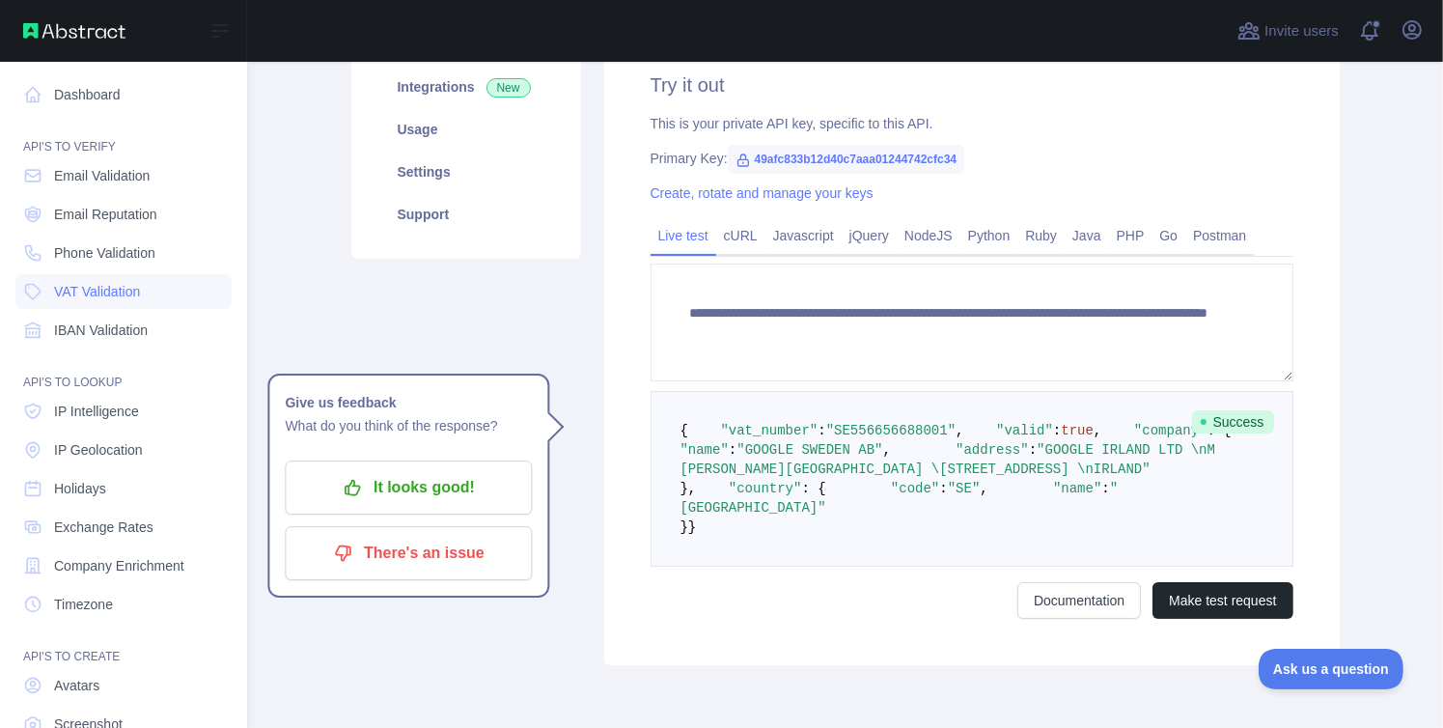
click at [7, 144] on div "Dashboard API'S TO VERIFY Email Validation Email Reputation Phone Validation VA…" at bounding box center [123, 417] width 247 height 834
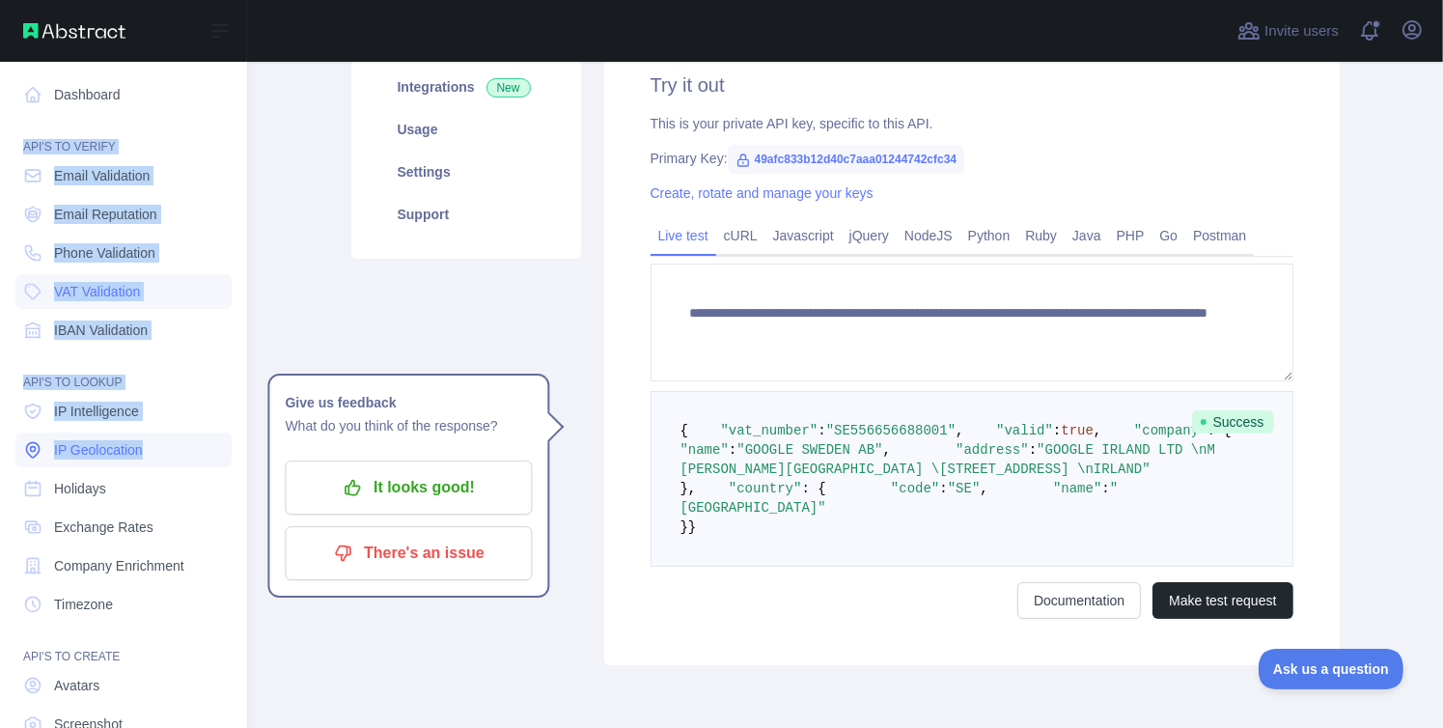
drag, startPoint x: 8, startPoint y: 138, endPoint x: 179, endPoint y: 439, distance: 346.2
click at [179, 439] on div "Dashboard API'S TO VERIFY Email Validation Email Reputation Phone Validation VA…" at bounding box center [123, 417] width 247 height 834
copy nav "API'S TO VERIFY Email Validation Email Reputation Phone Validation VAT Validati…"
click at [58, 497] on span "Holidays" at bounding box center [80, 488] width 52 height 19
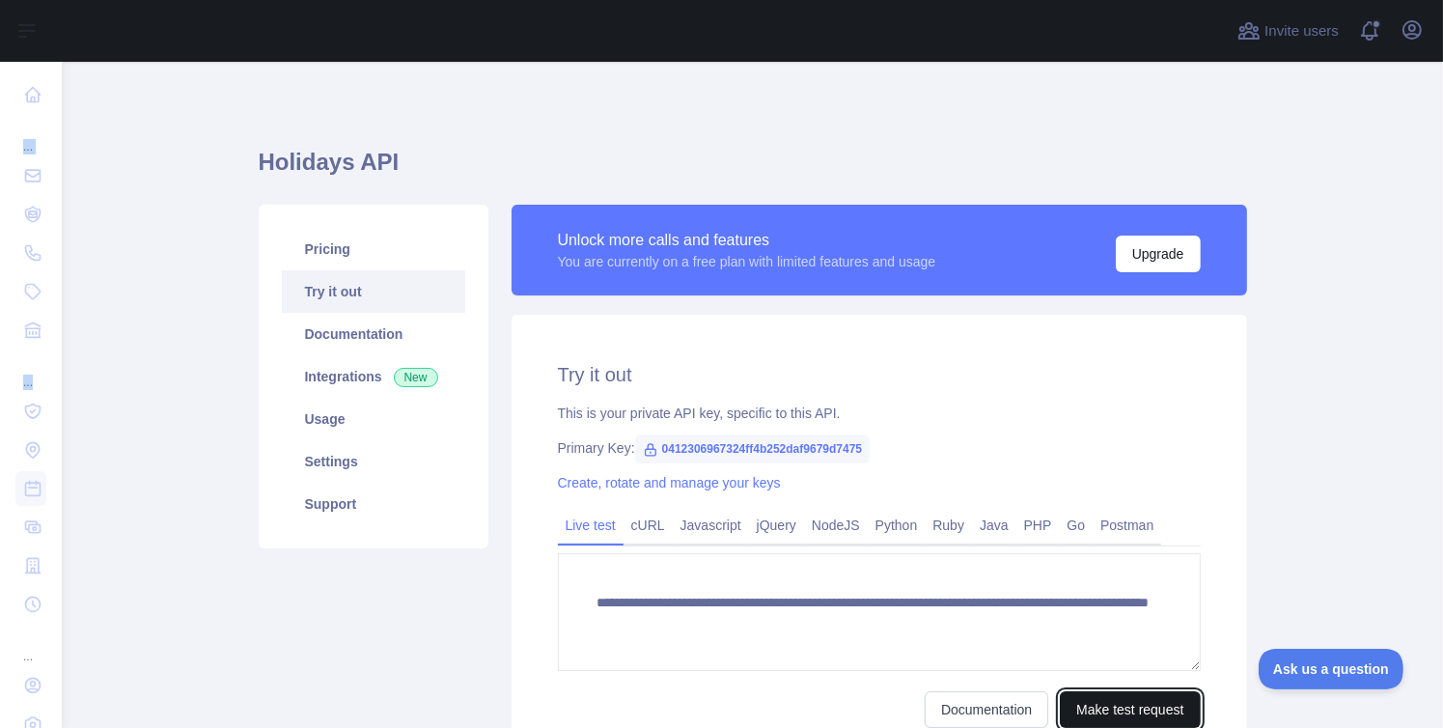
click at [1132, 720] on button "Make test request" at bounding box center [1130, 709] width 140 height 37
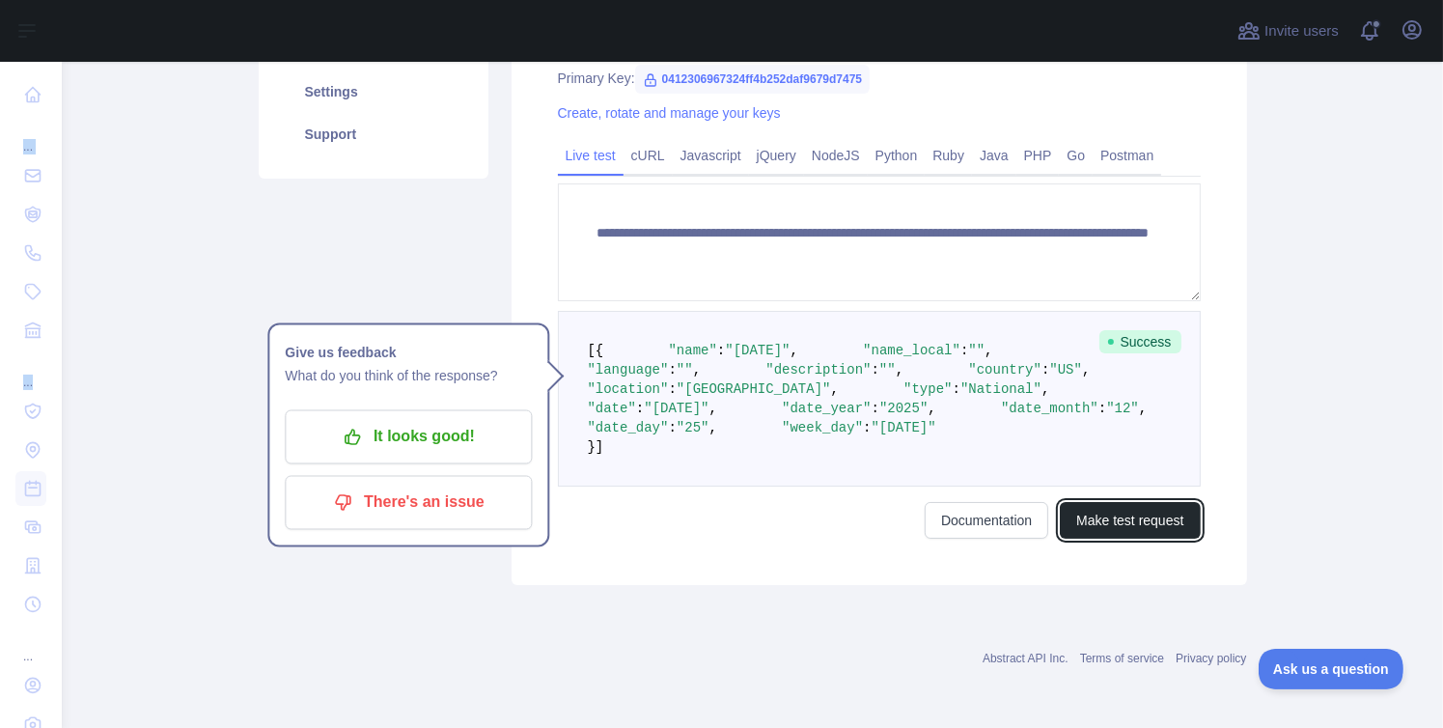
scroll to position [483, 0]
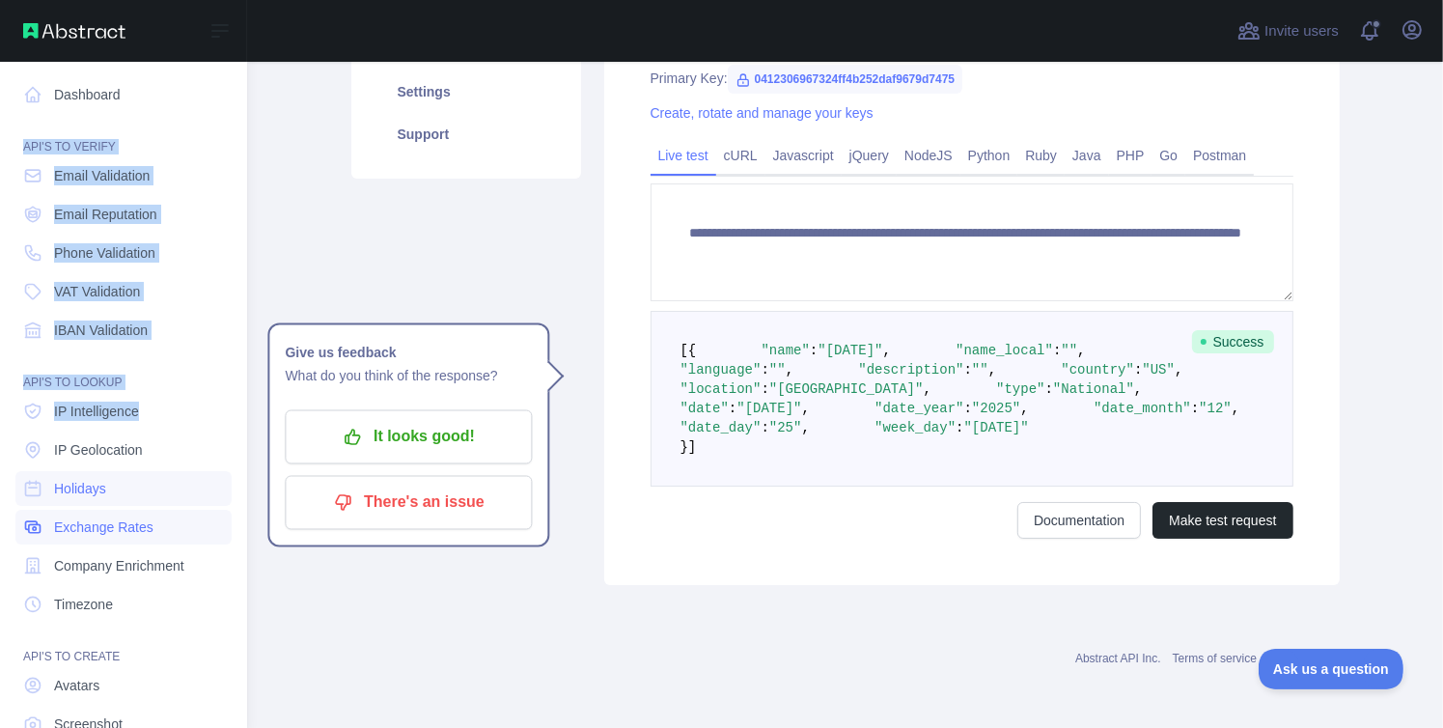
click at [104, 513] on link "Exchange Rates" at bounding box center [123, 527] width 216 height 35
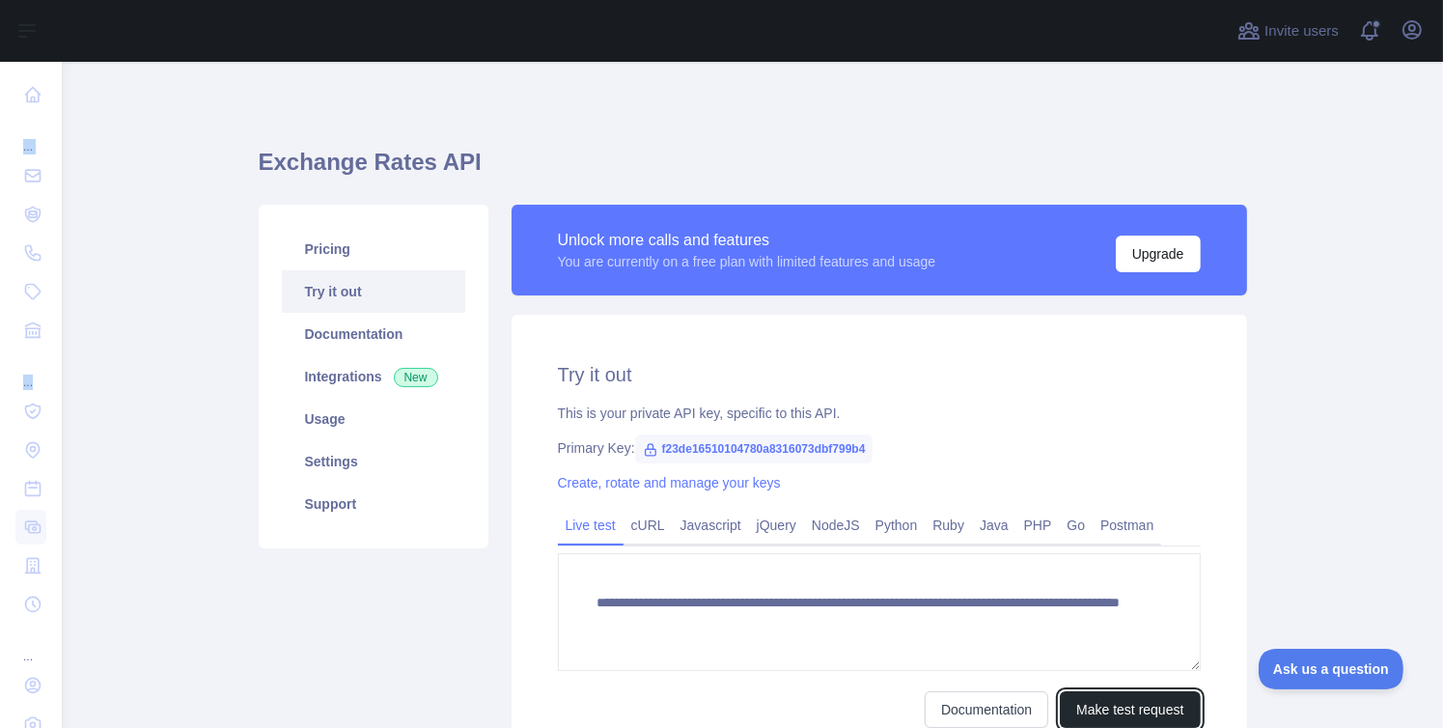
drag, startPoint x: 1094, startPoint y: 698, endPoint x: 1013, endPoint y: 659, distance: 89.8
click at [1094, 698] on button "Make test request" at bounding box center [1130, 709] width 140 height 37
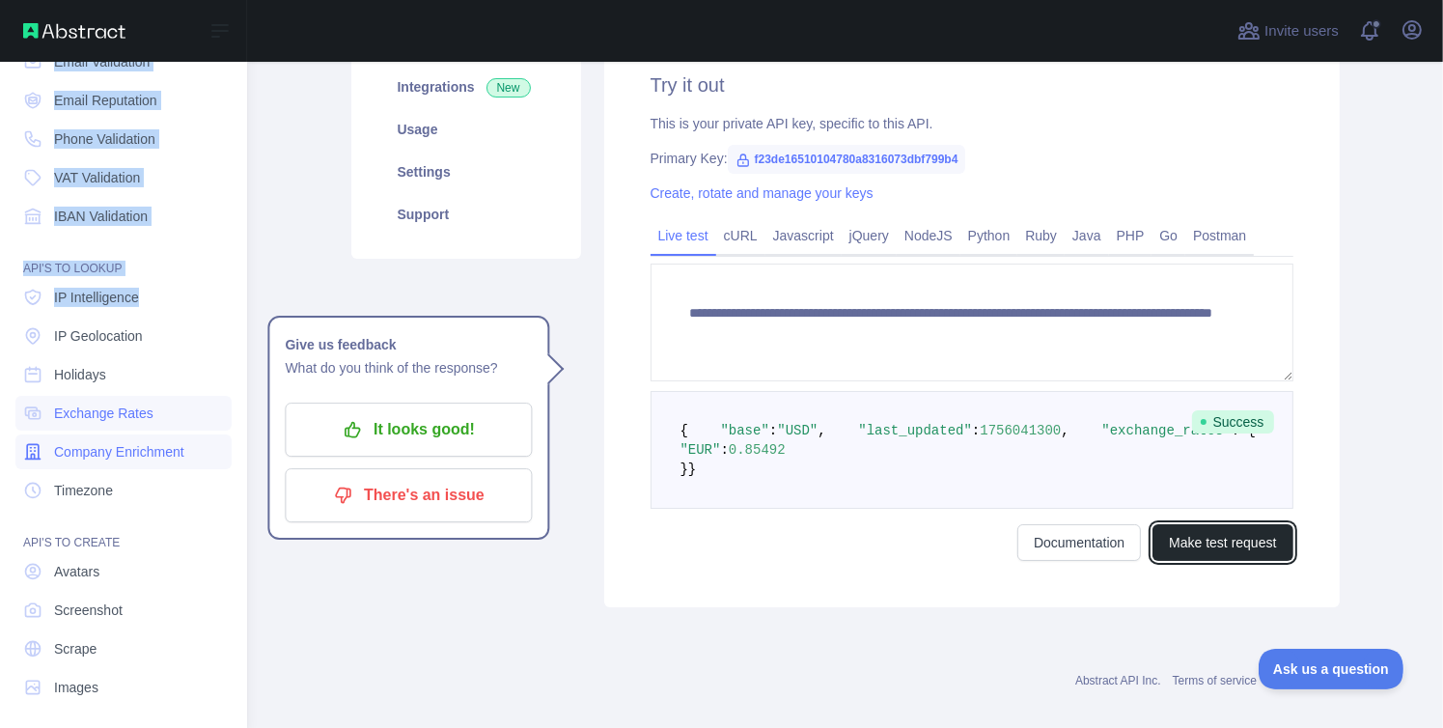
scroll to position [121, 0]
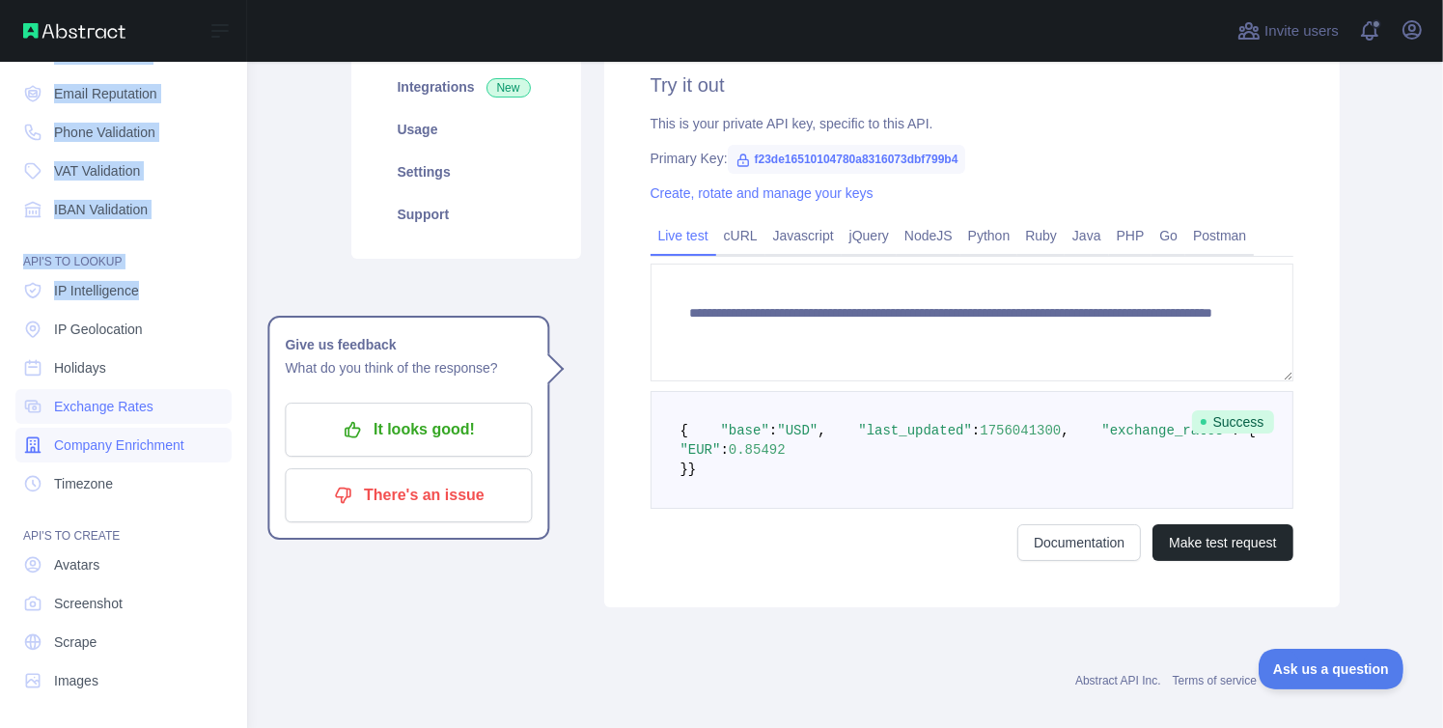
click at [88, 429] on link "Company Enrichment" at bounding box center [123, 445] width 216 height 35
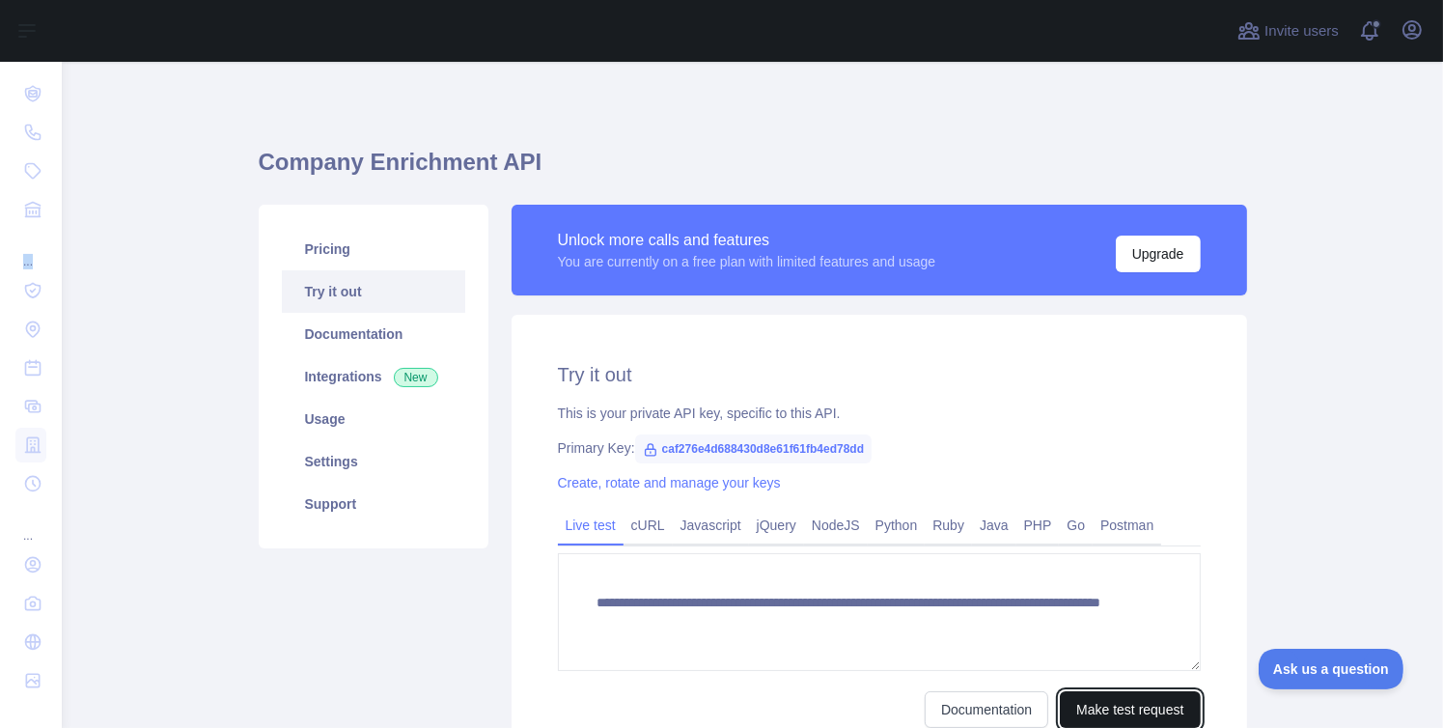
drag, startPoint x: 1175, startPoint y: 704, endPoint x: 1079, endPoint y: 651, distance: 108.8
click at [1174, 704] on button "Make test request" at bounding box center [1130, 709] width 140 height 37
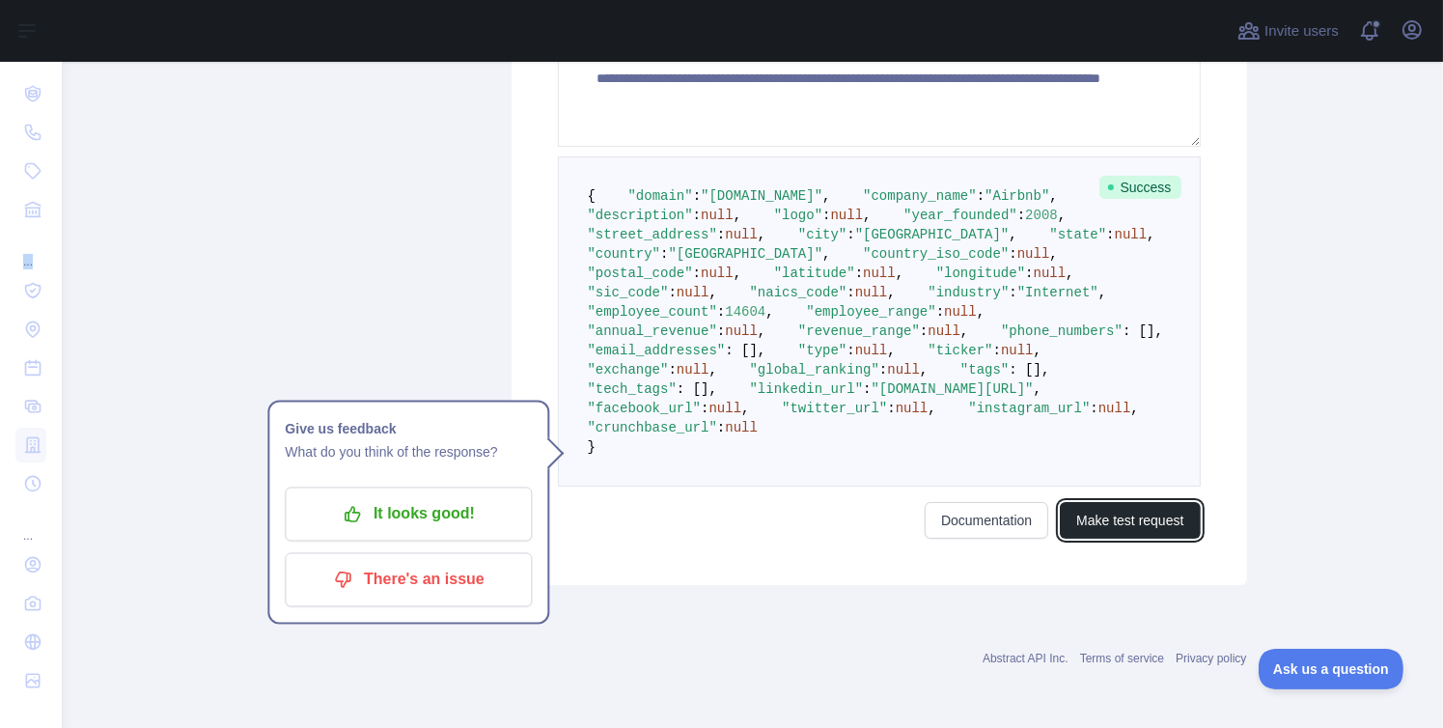
scroll to position [772, 0]
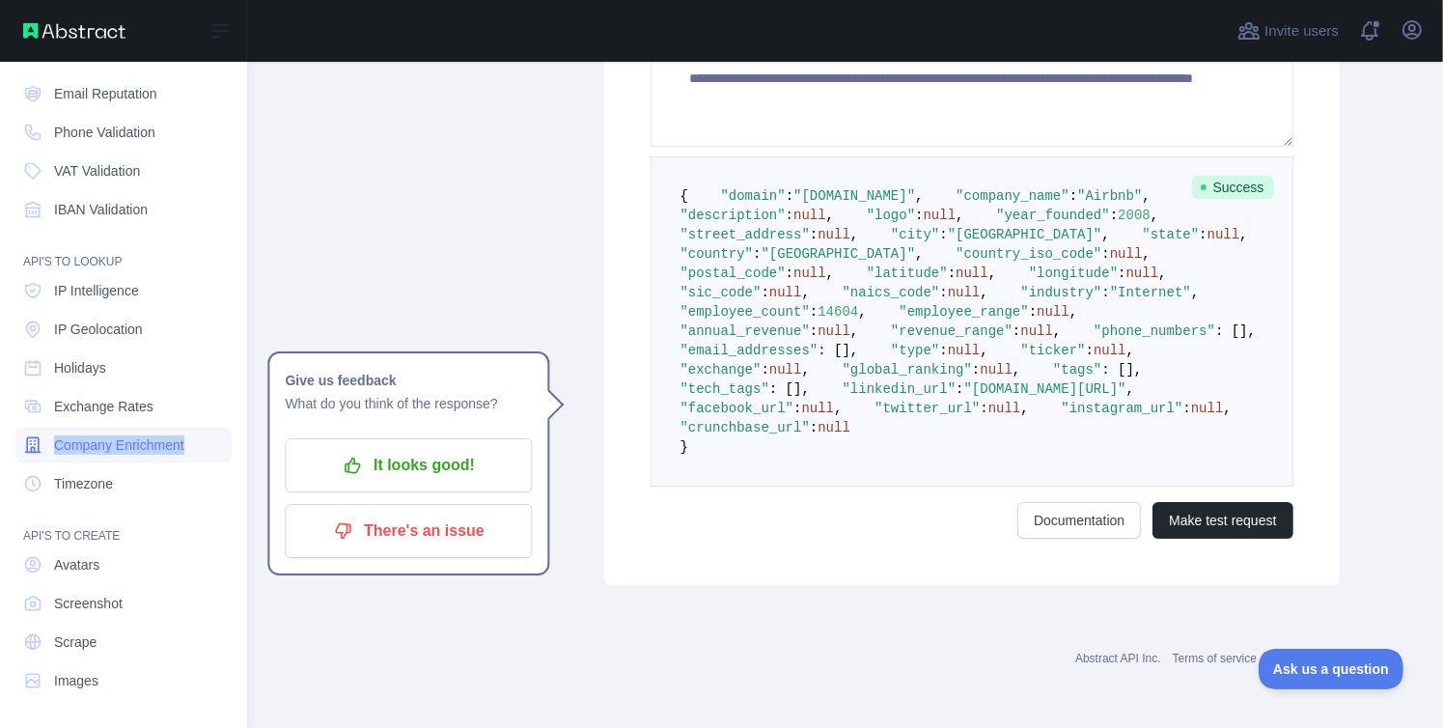
copy span "Company Enrichment"
drag, startPoint x: 199, startPoint y: 444, endPoint x: 55, endPoint y: 435, distance: 144.1
click at [74, 469] on link "Timezone" at bounding box center [123, 483] width 216 height 35
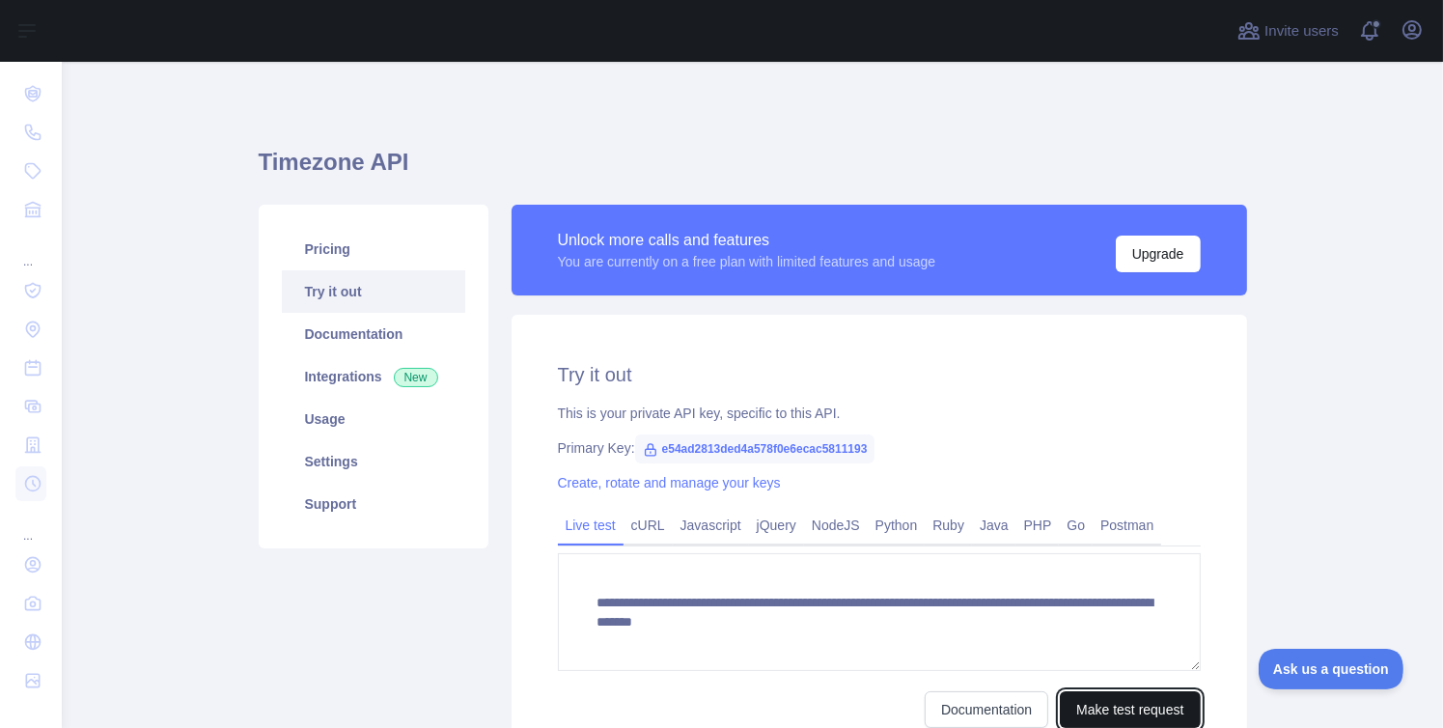
click at [1127, 713] on button "Make test request" at bounding box center [1130, 709] width 140 height 37
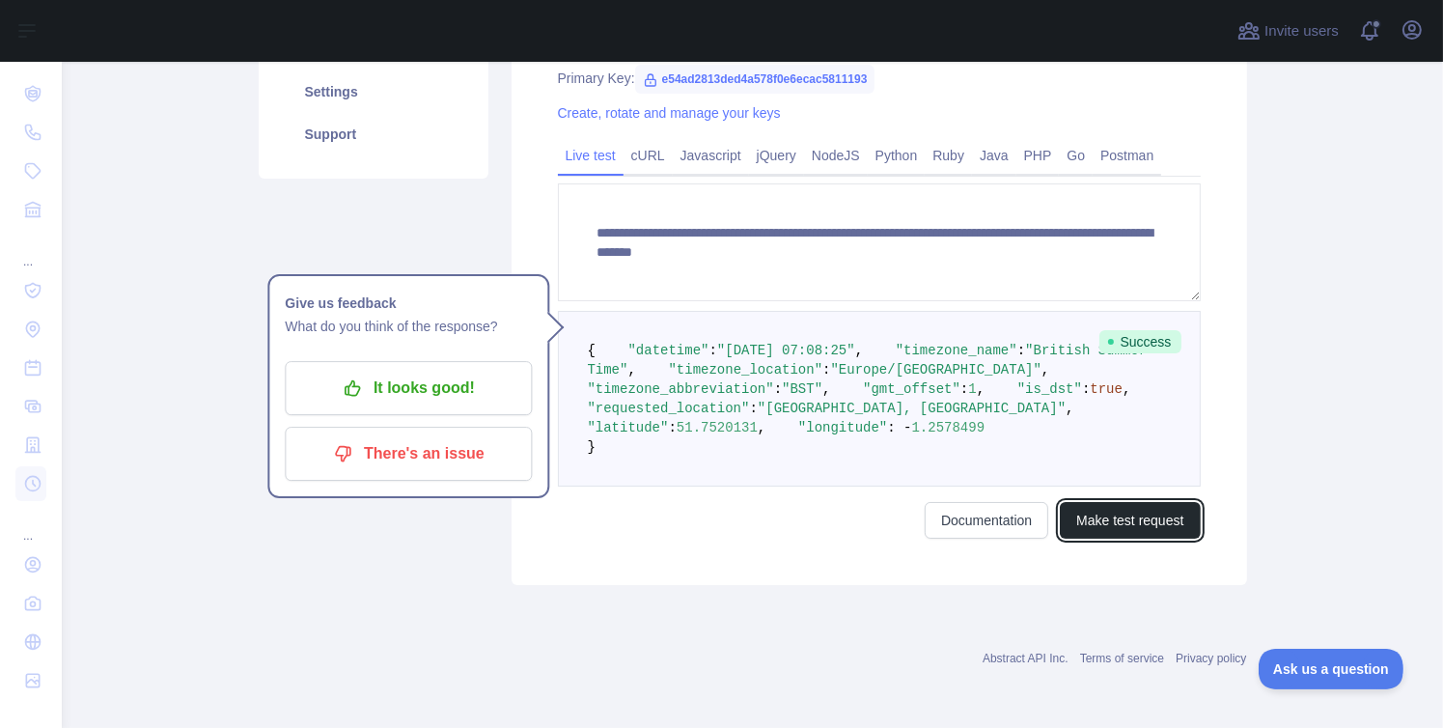
scroll to position [386, 0]
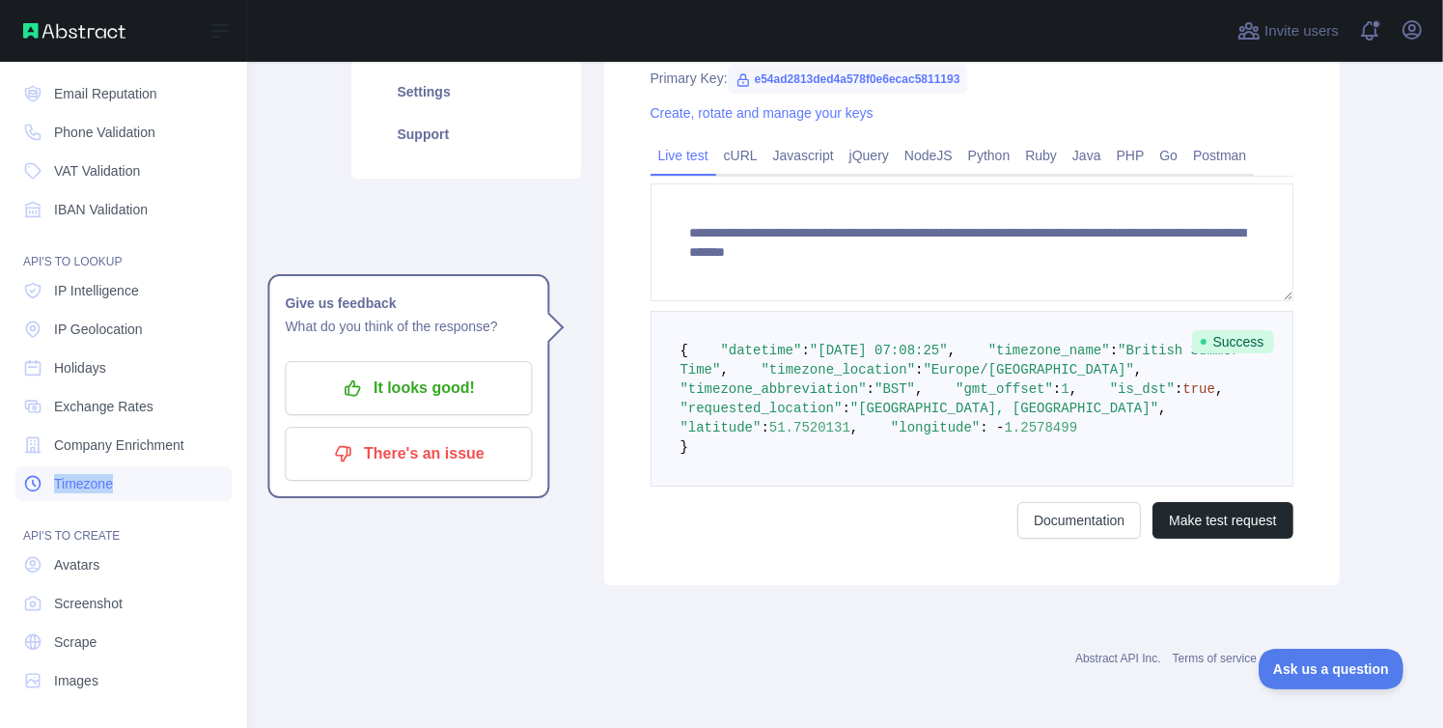
drag, startPoint x: 138, startPoint y: 484, endPoint x: 41, endPoint y: 482, distance: 97.5
copy span "Timezone"
click at [81, 564] on span "Avatars" at bounding box center [76, 564] width 45 height 19
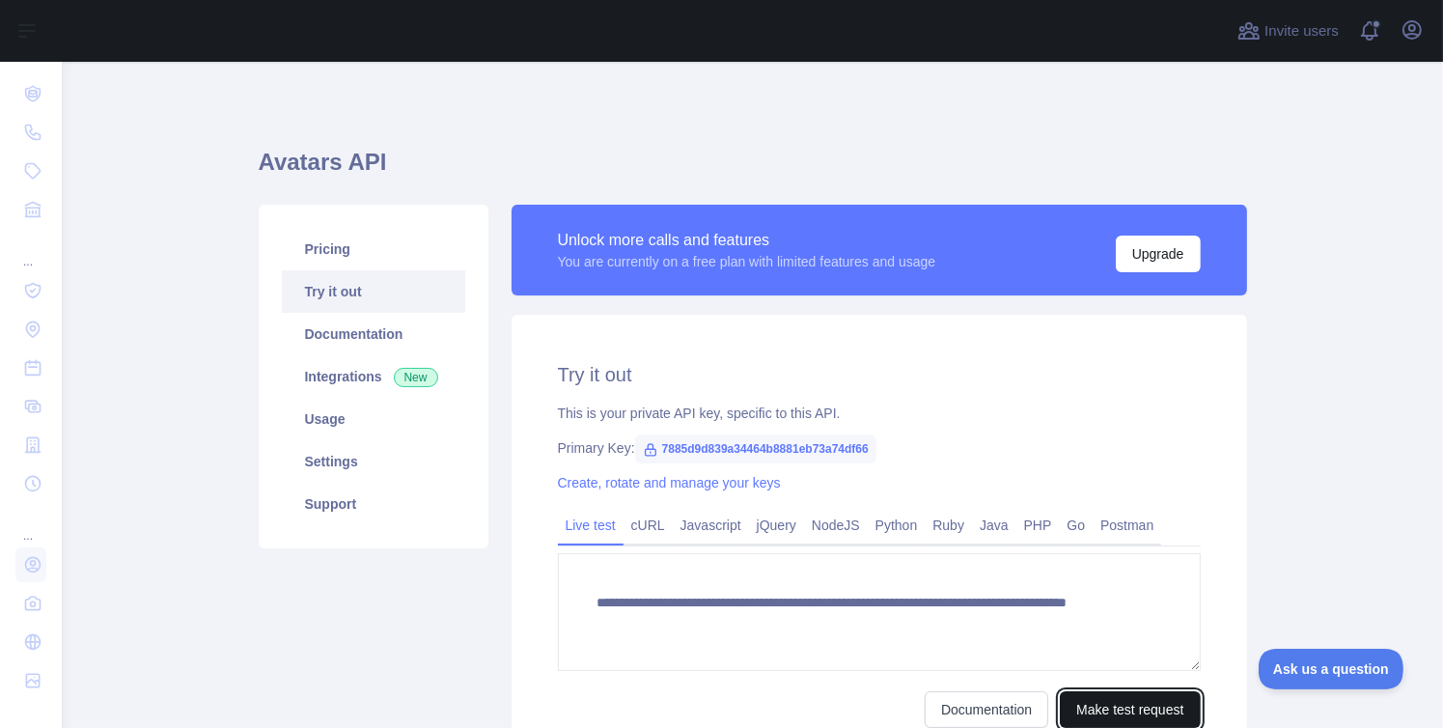
click at [1074, 698] on button "Make test request" at bounding box center [1130, 709] width 140 height 37
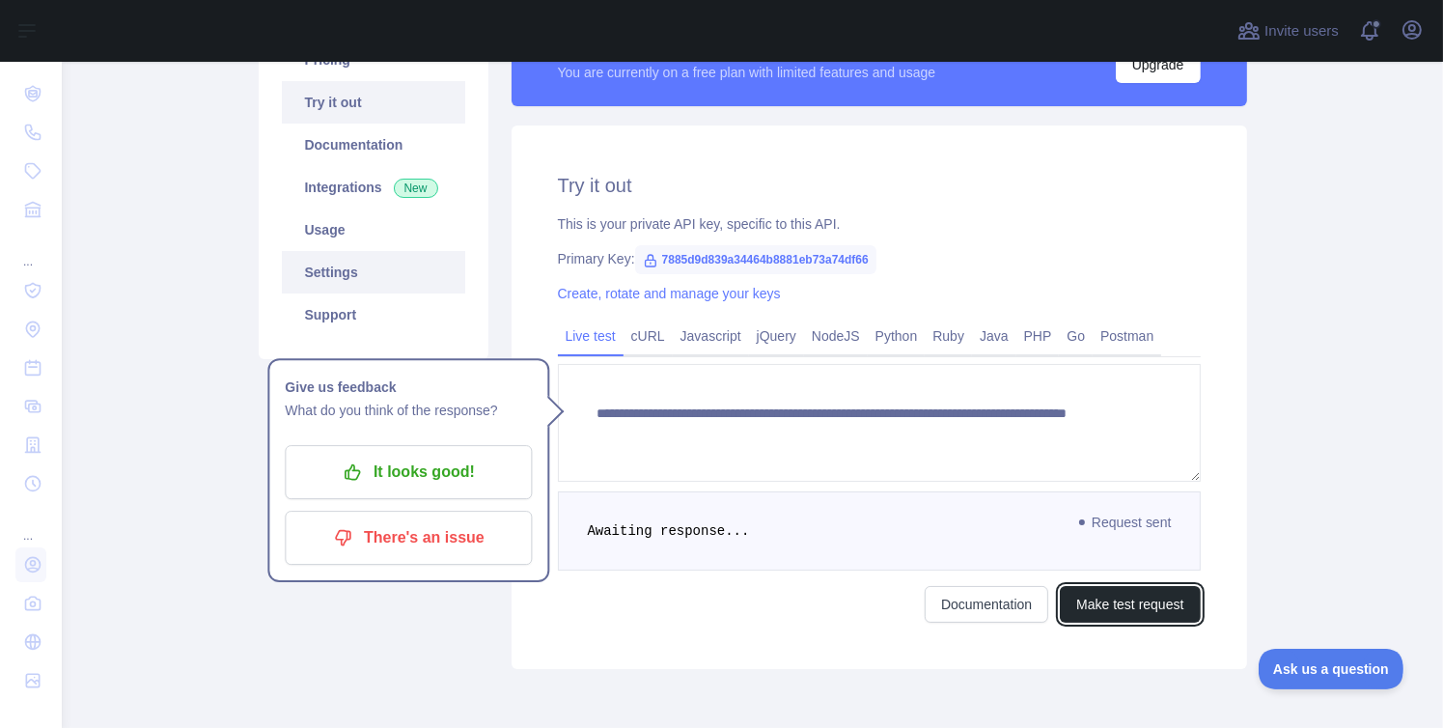
scroll to position [193, 0]
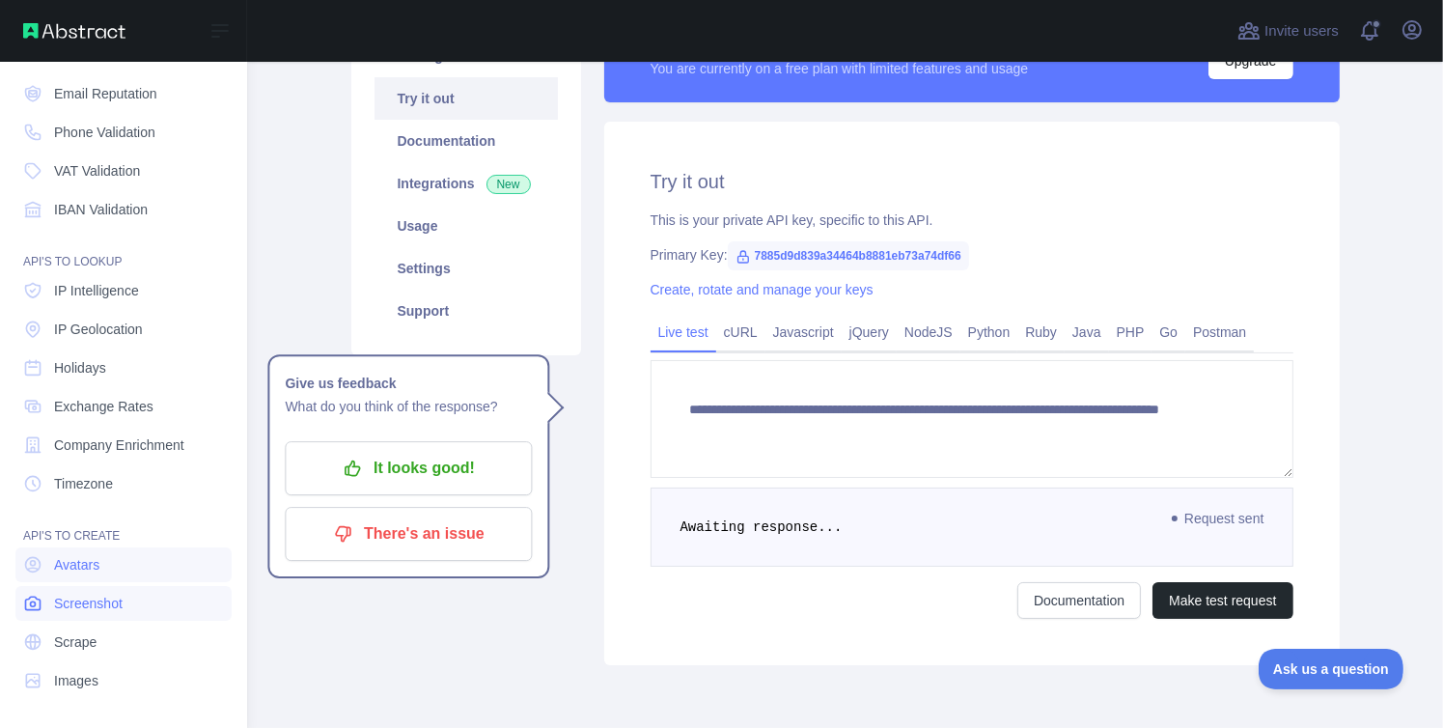
click at [104, 610] on span "Screenshot" at bounding box center [88, 603] width 69 height 19
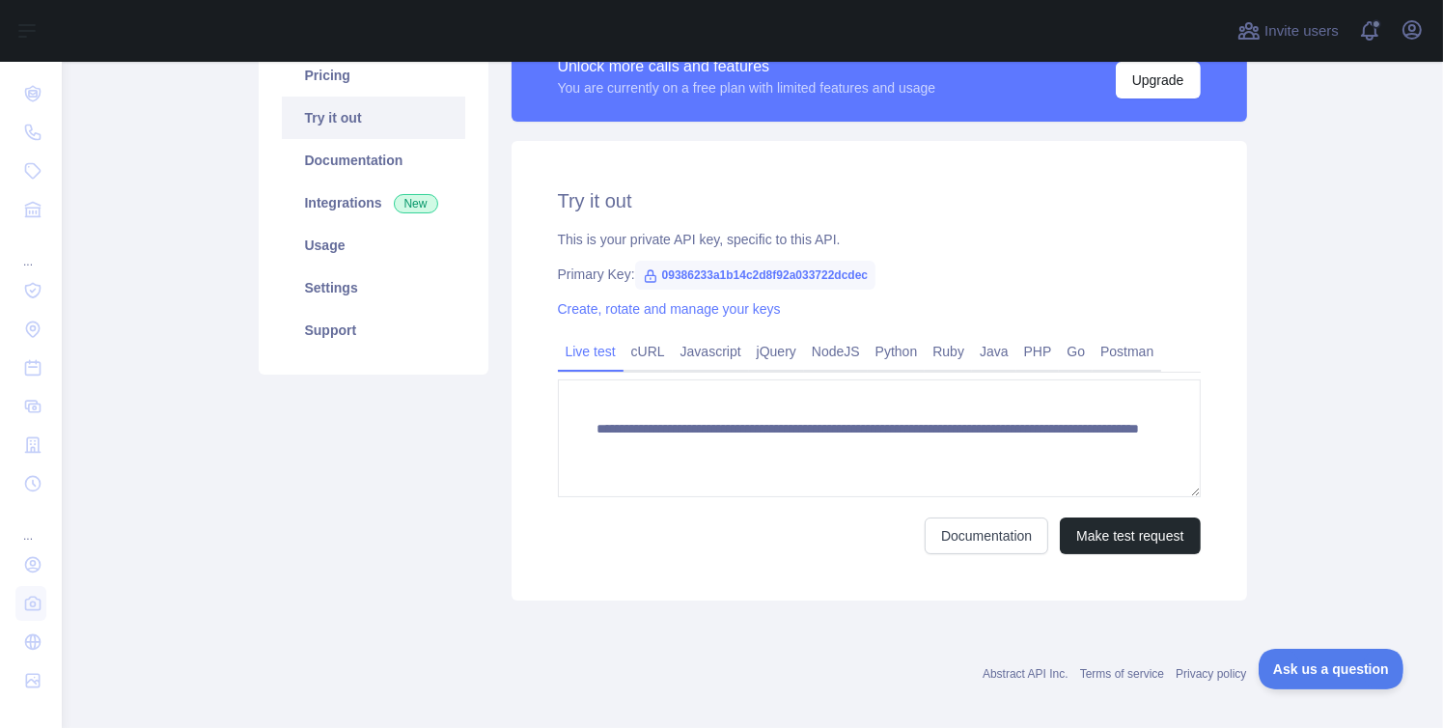
scroll to position [187, 0]
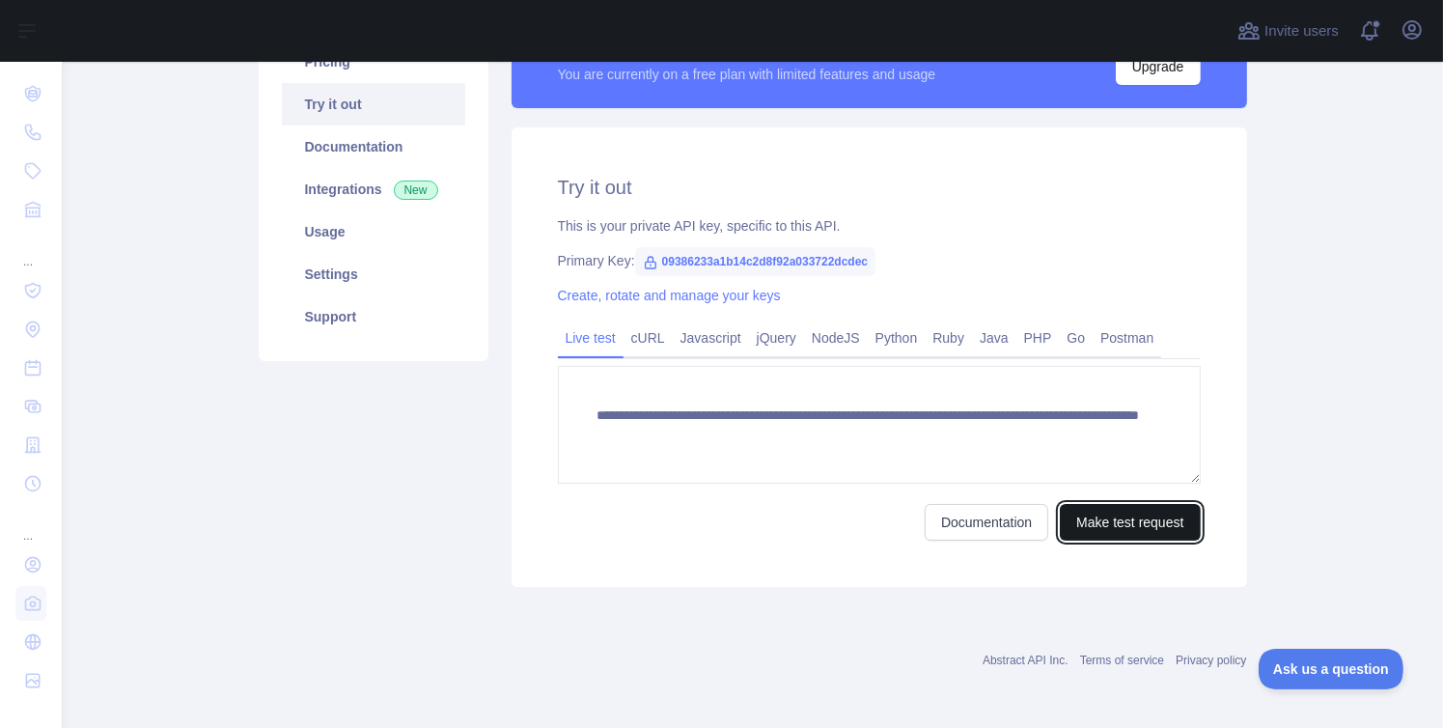
click at [1095, 534] on button "Make test request" at bounding box center [1130, 522] width 140 height 37
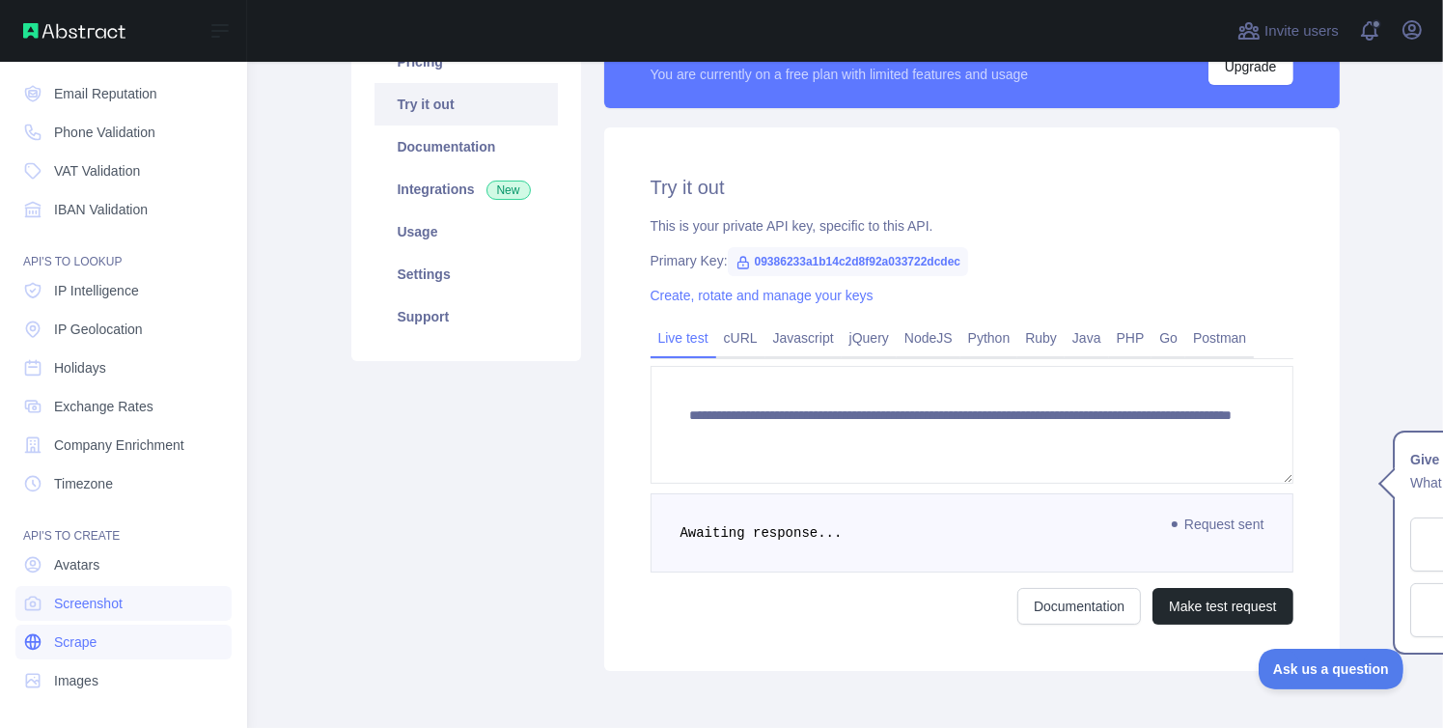
click at [65, 628] on link "Scrape" at bounding box center [123, 641] width 216 height 35
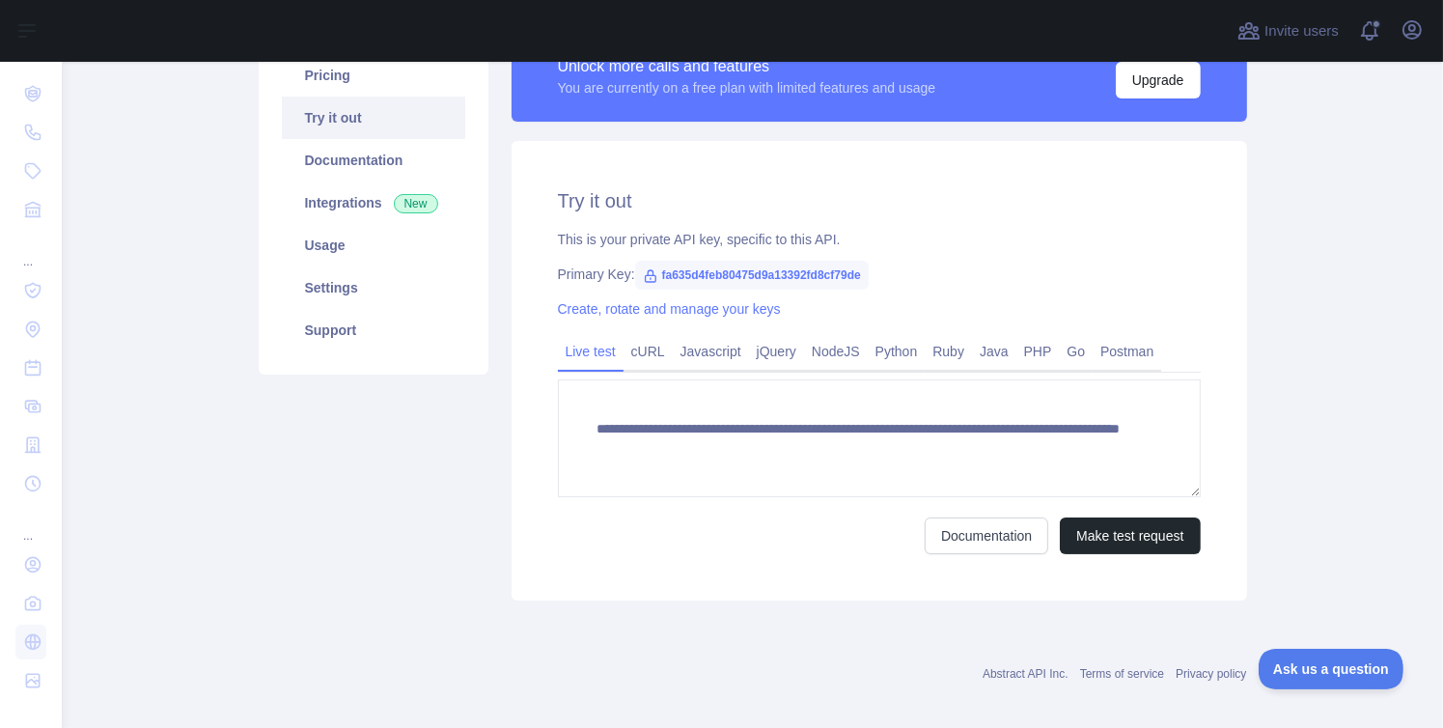
scroll to position [187, 0]
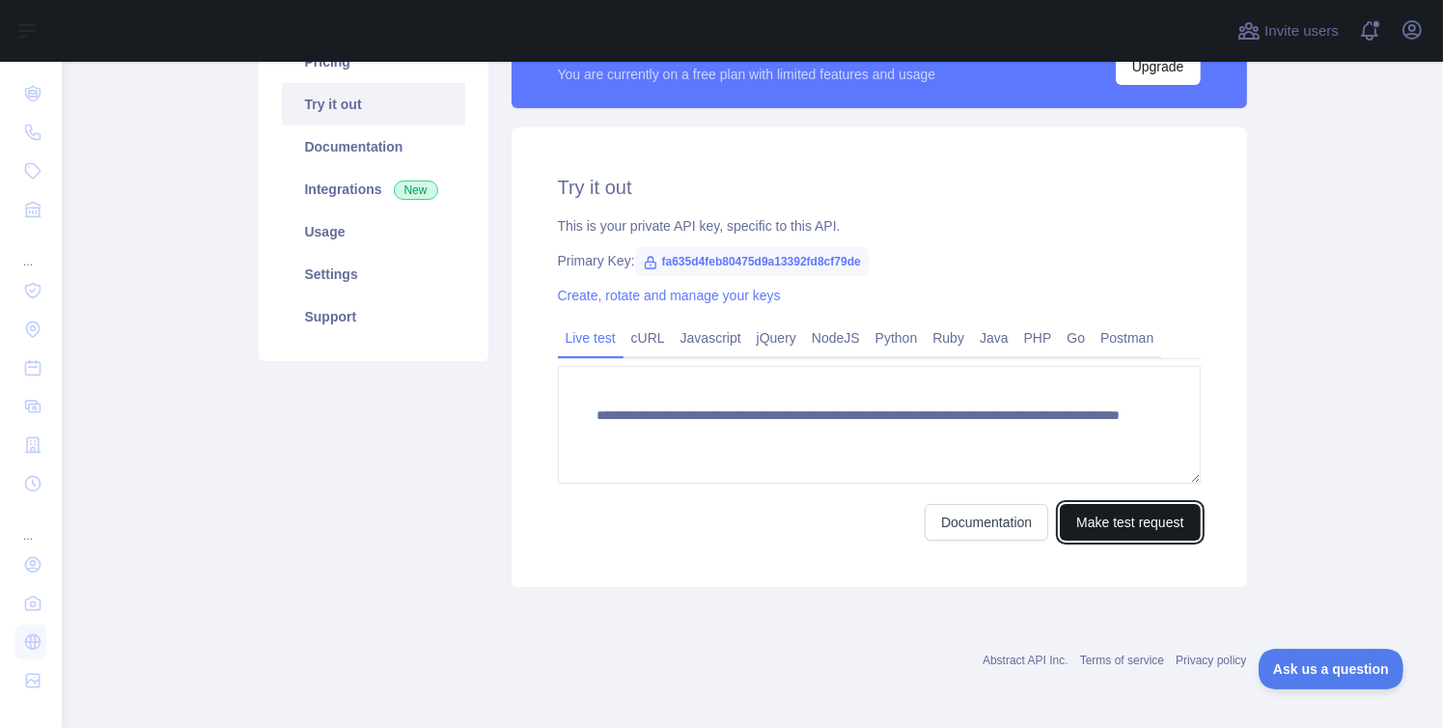
click at [1120, 524] on button "Make test request" at bounding box center [1130, 522] width 140 height 37
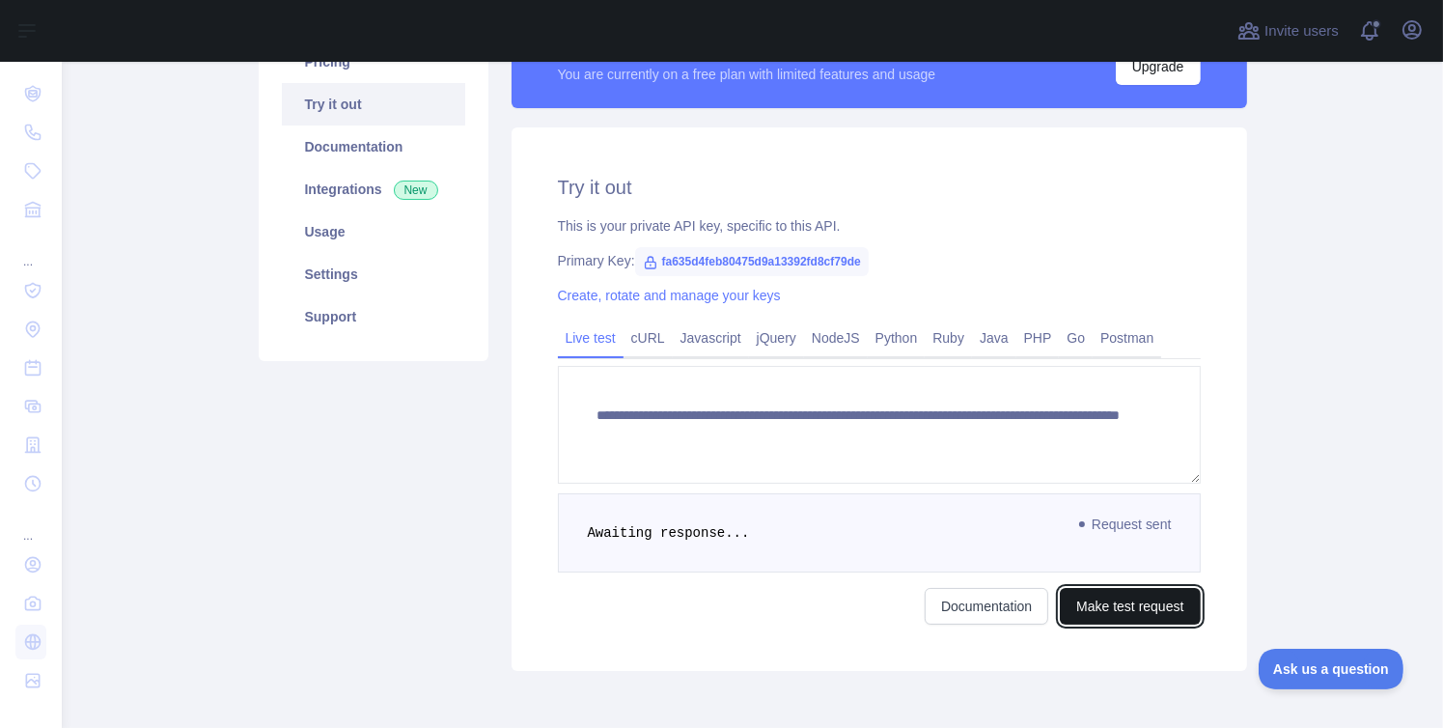
click at [1137, 601] on button "Make test request" at bounding box center [1130, 606] width 140 height 37
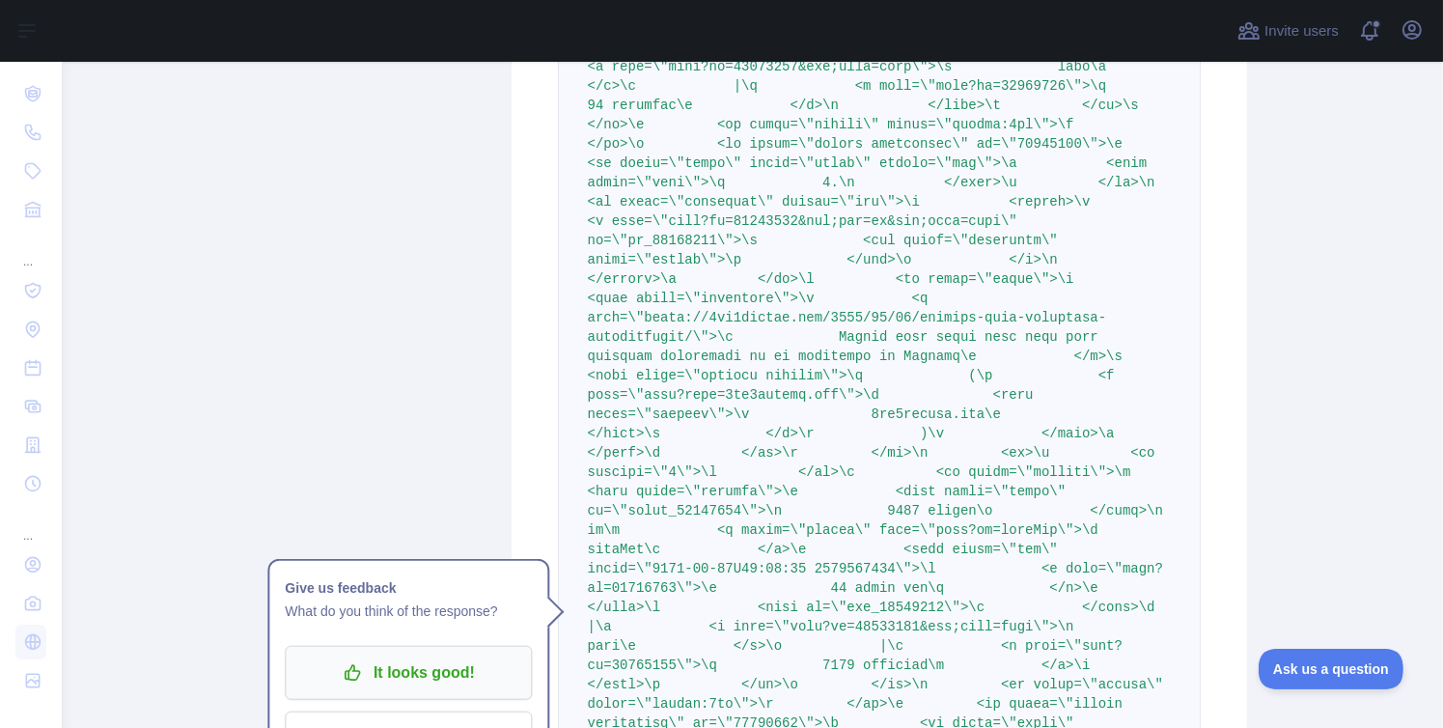
scroll to position [1814, 0]
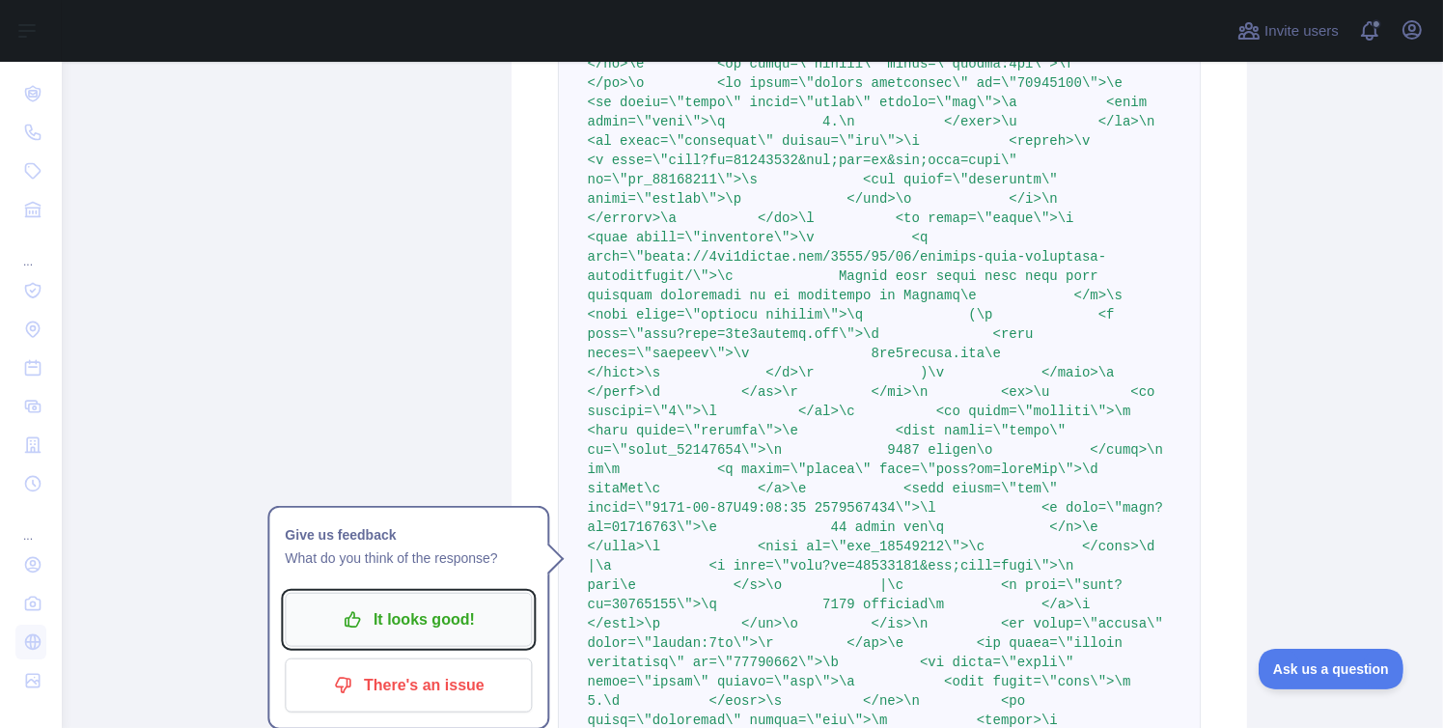
click at [472, 608] on p "It looks good!" at bounding box center [408, 619] width 218 height 33
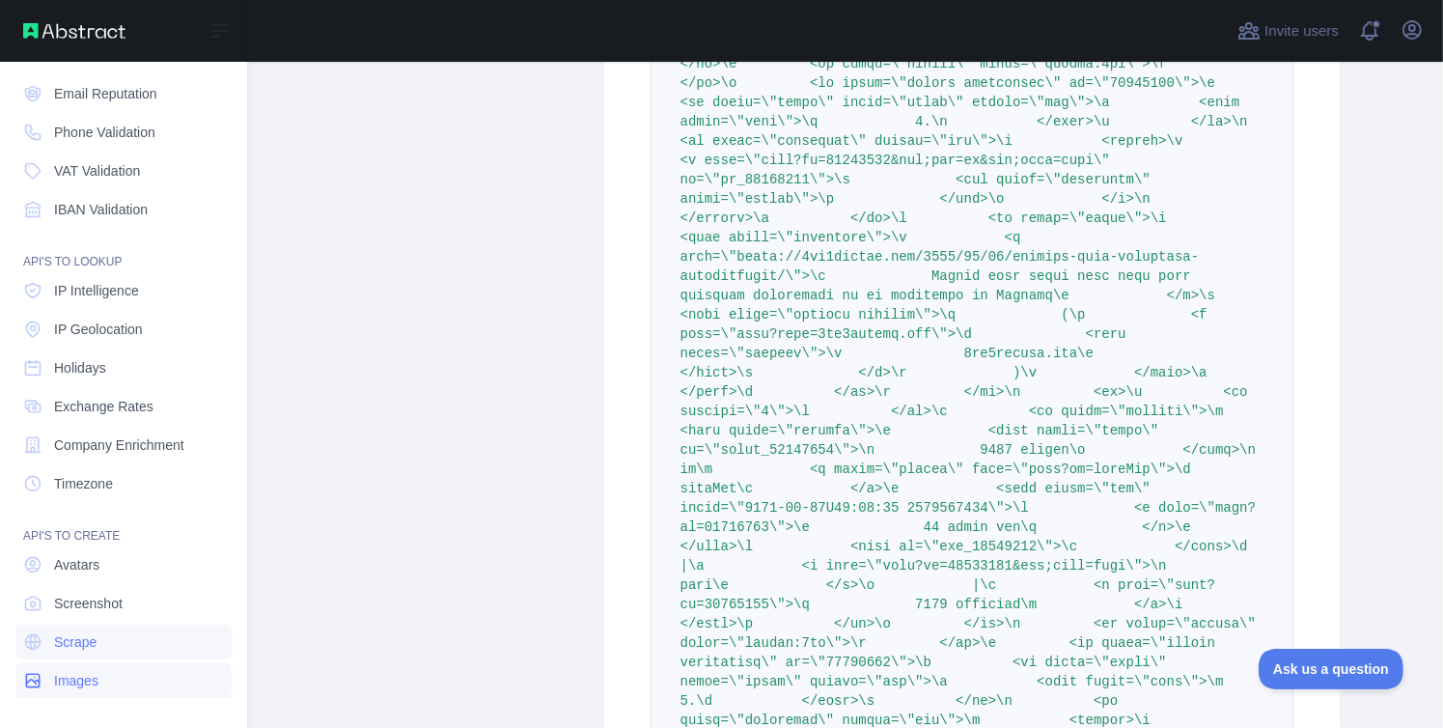
click at [124, 668] on link "Images" at bounding box center [123, 680] width 216 height 35
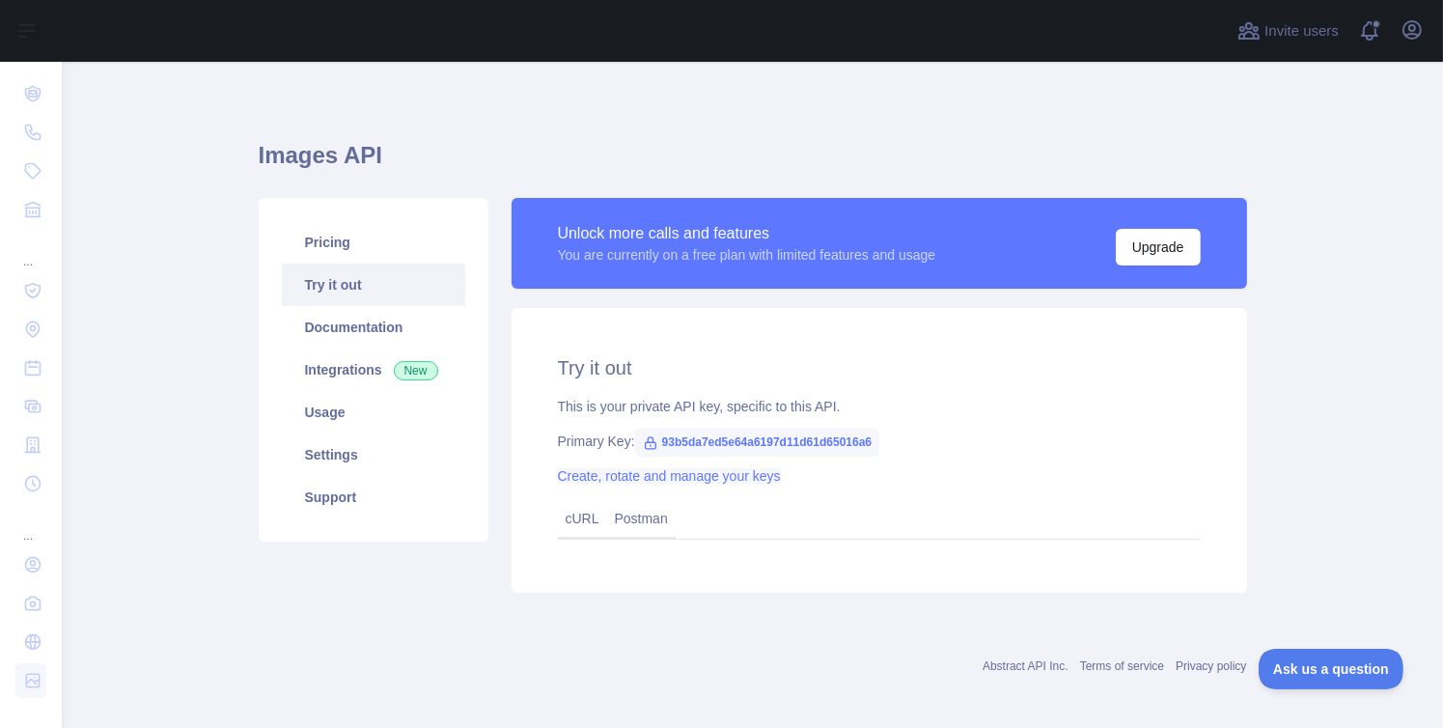
scroll to position [14, 0]
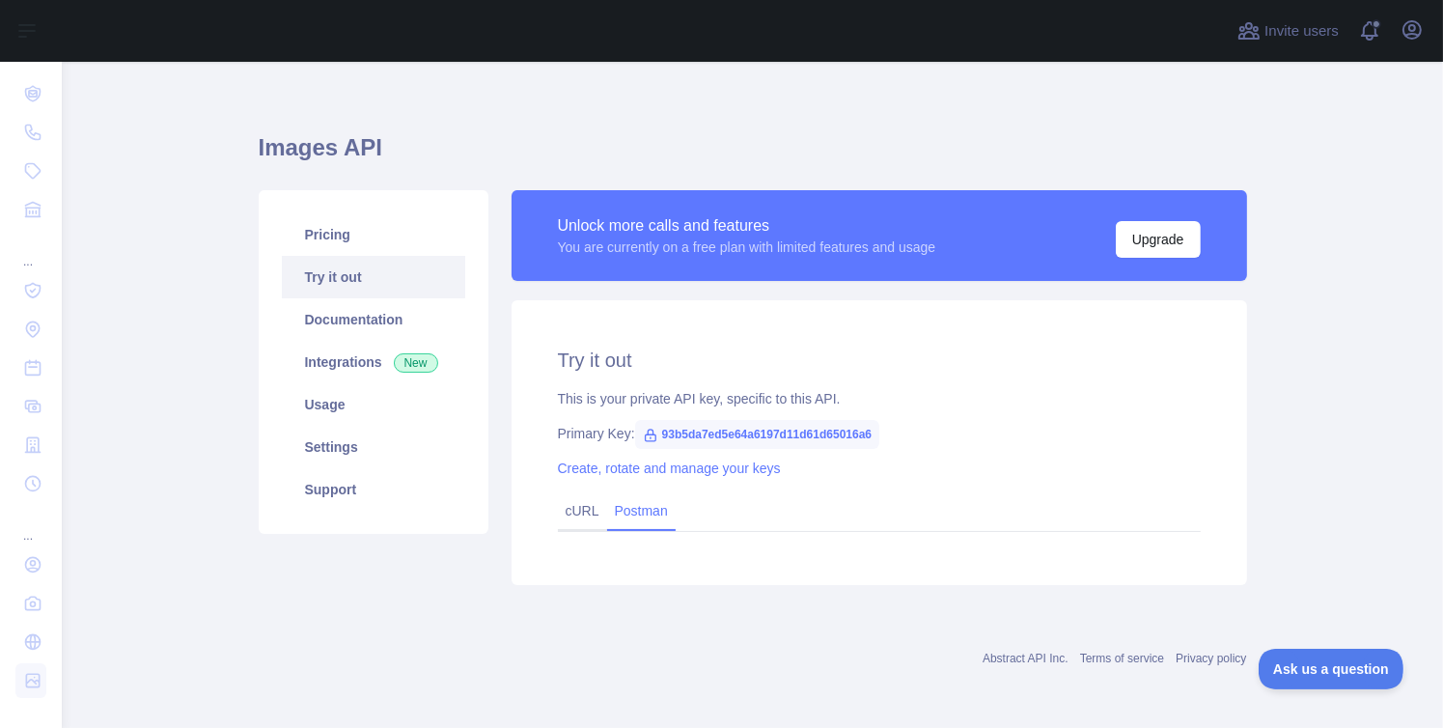
click at [617, 503] on link "Postman" at bounding box center [641, 510] width 69 height 31
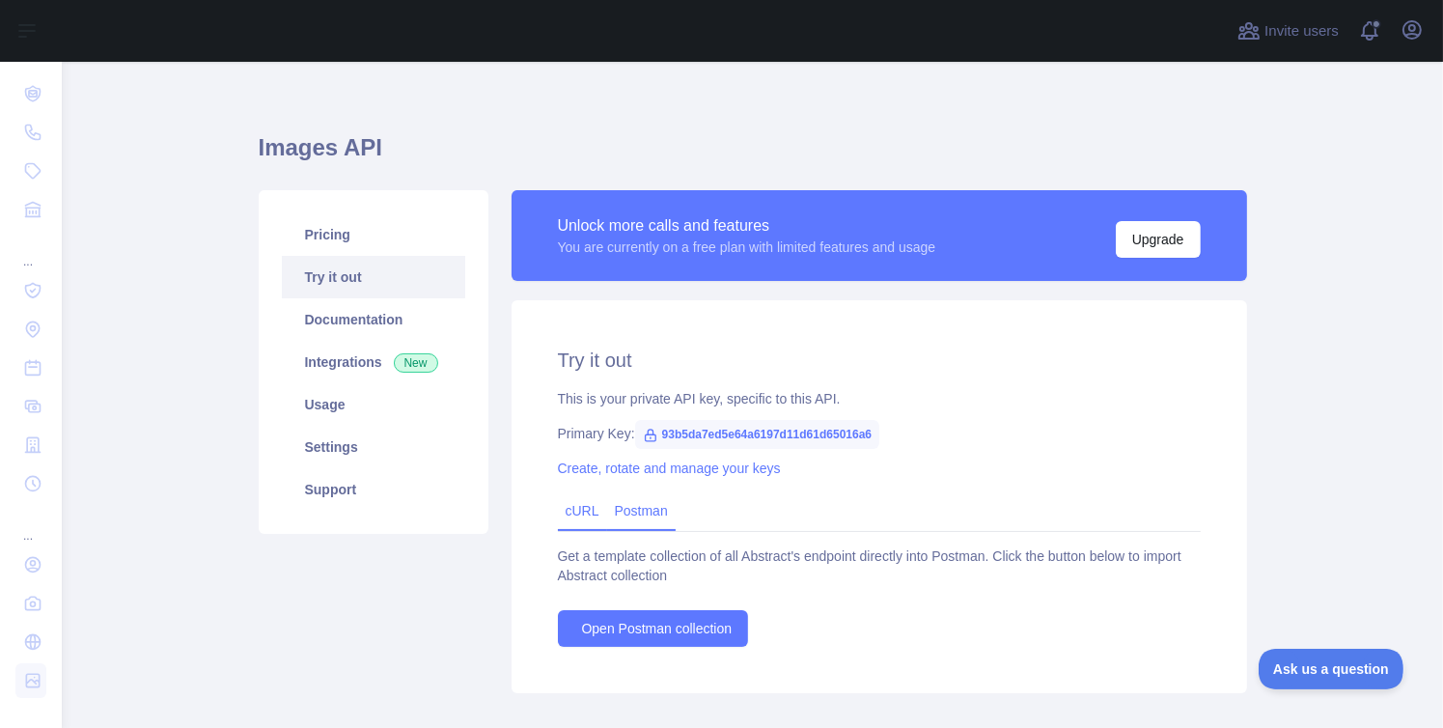
click at [566, 506] on link "cURL" at bounding box center [583, 510] width 34 height 15
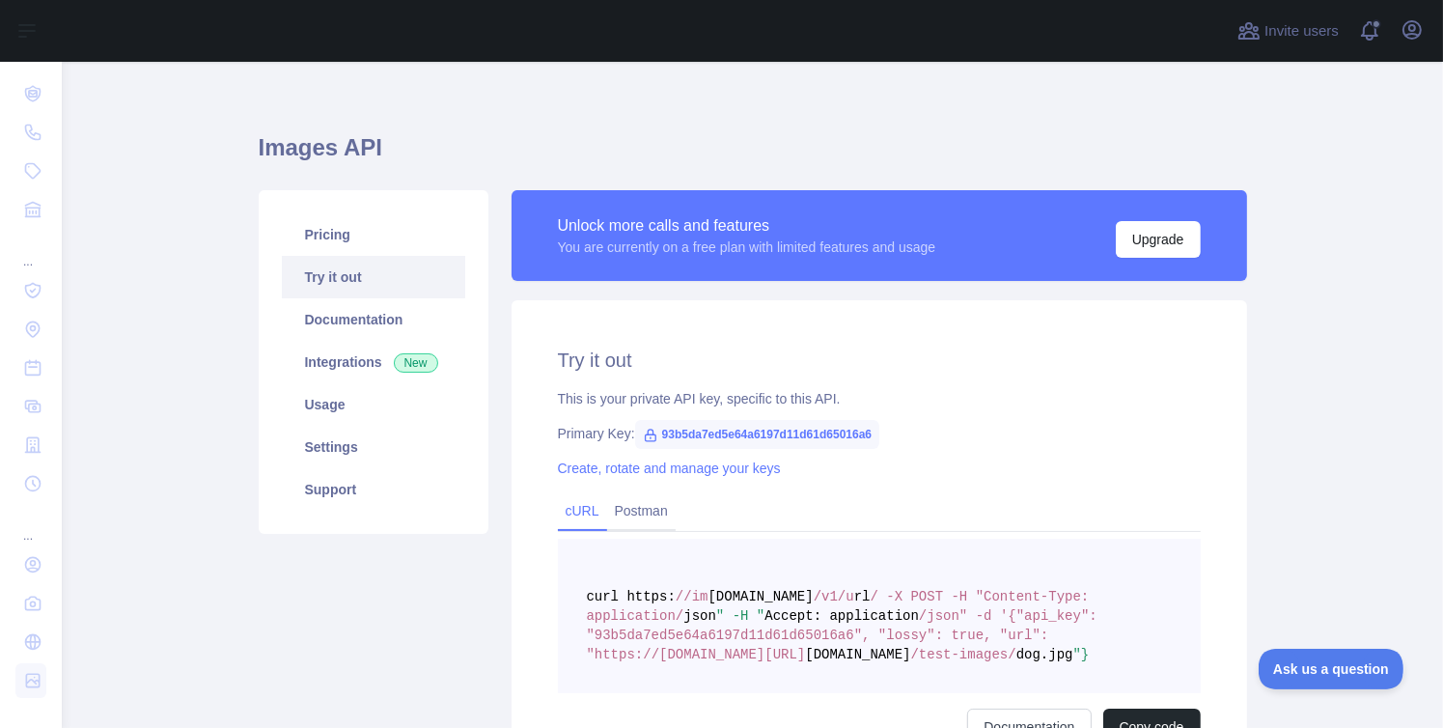
click at [566, 515] on link "cURL" at bounding box center [583, 510] width 34 height 15
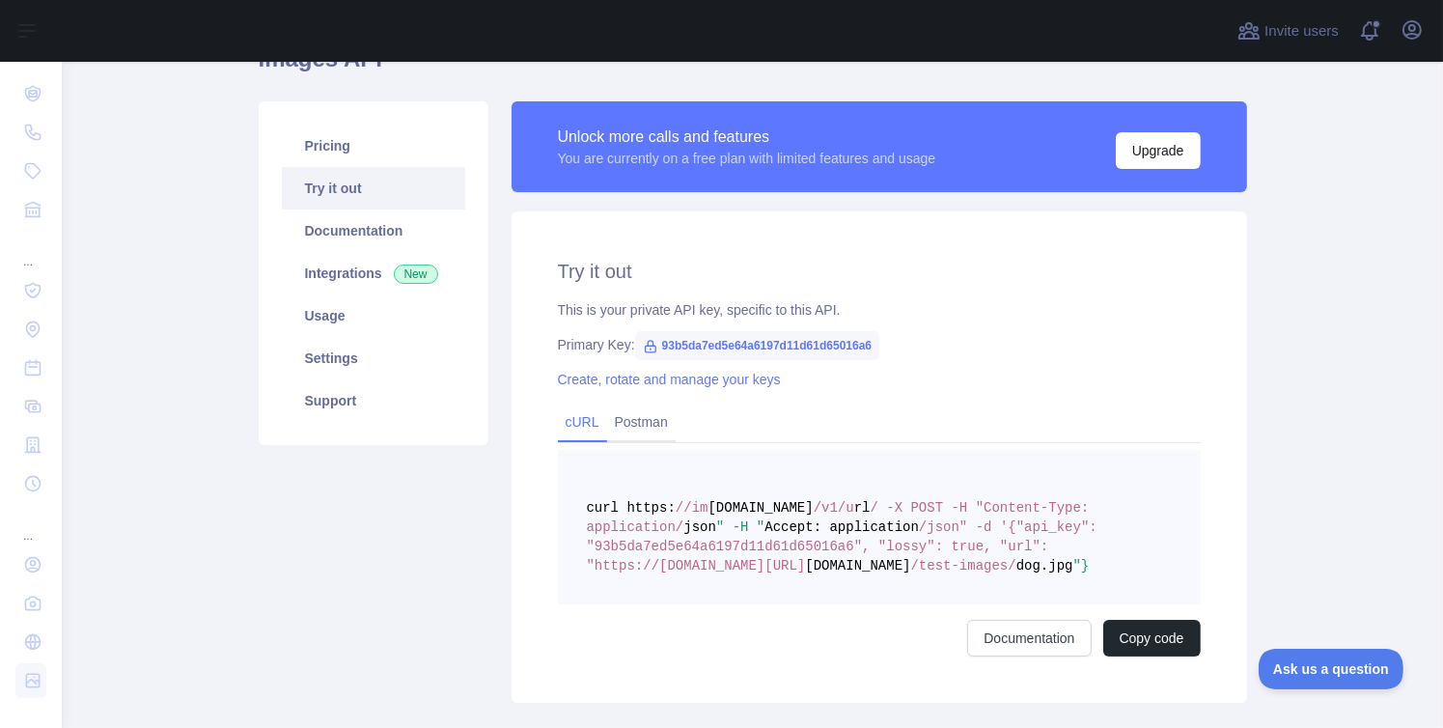
scroll to position [111, 0]
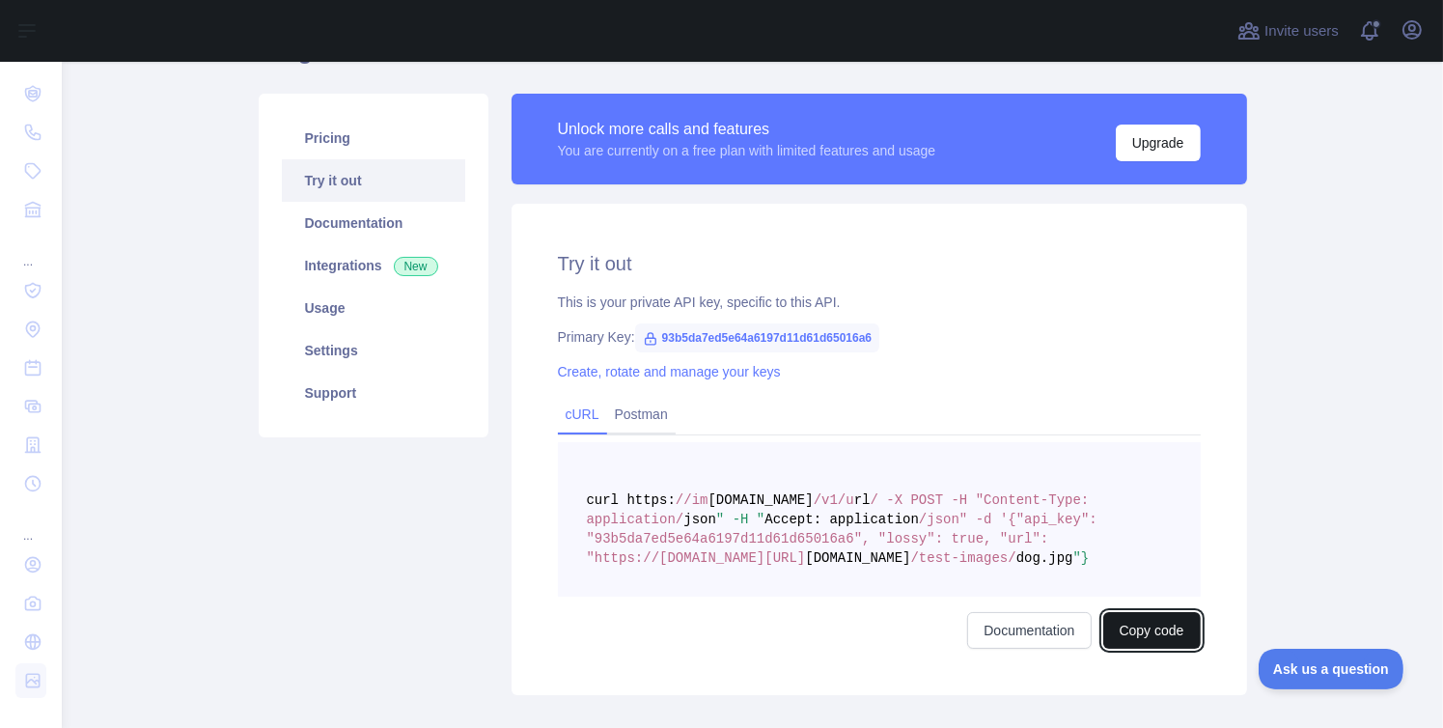
click at [1161, 632] on button "Copy code" at bounding box center [1151, 630] width 97 height 37
